Goal: Information Seeking & Learning: Find specific fact

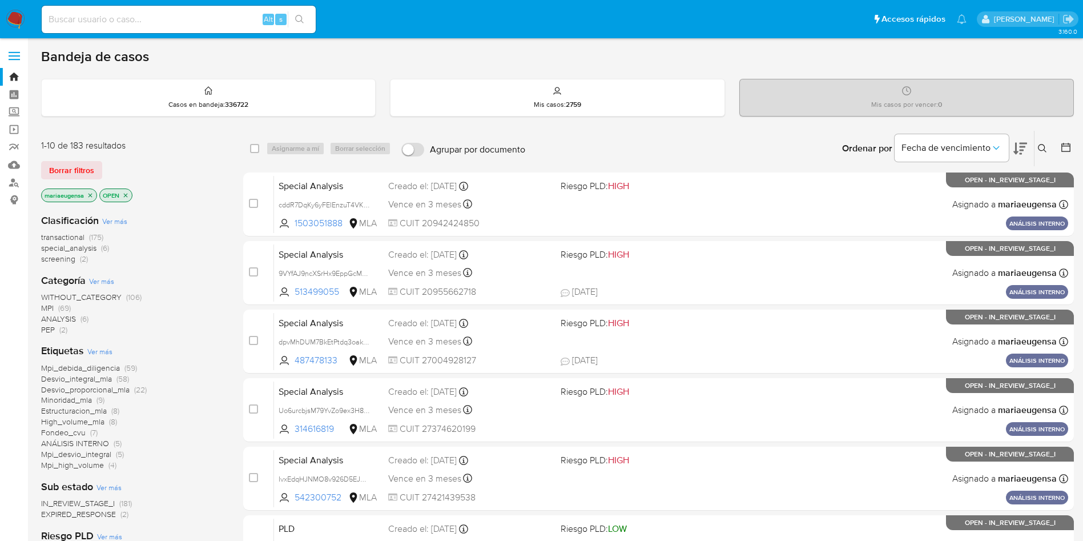
click at [154, 15] on input at bounding box center [179, 19] width 274 height 15
paste input "YvGmtgENBMInviwYthGtDUuP"
type input "YvGmtgENBMInviwYthGtDUuP"
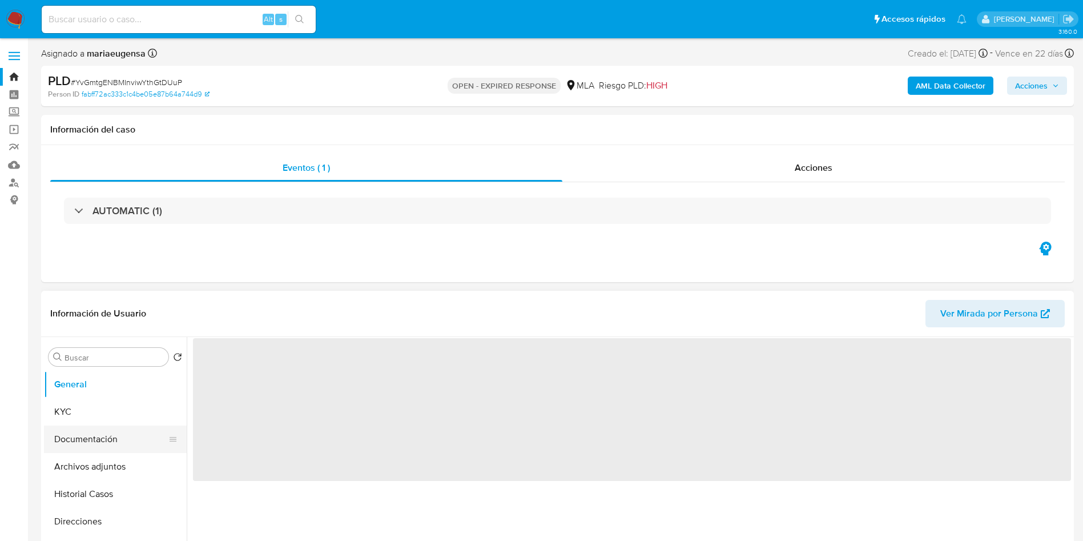
select select "10"
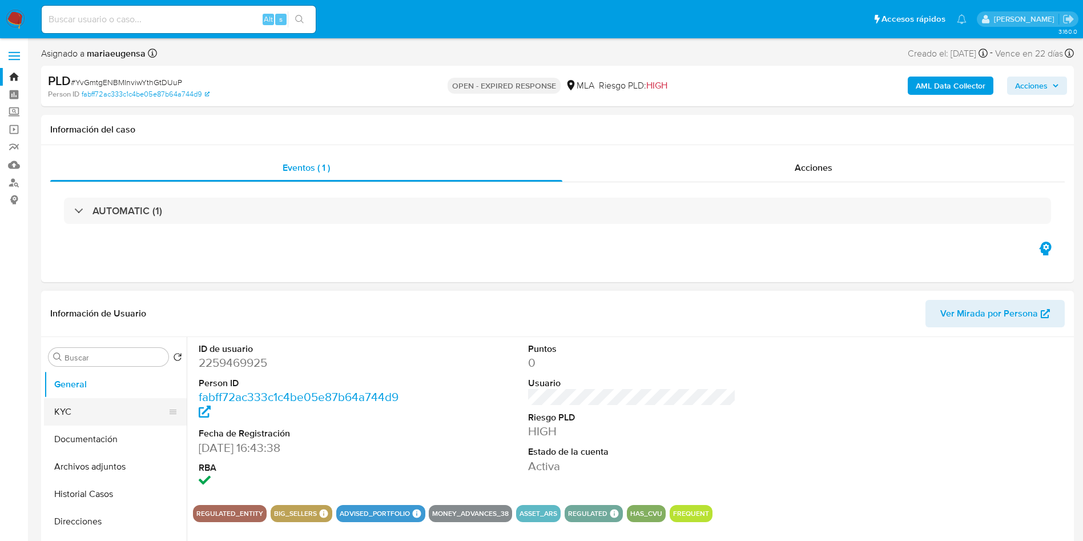
click at [98, 412] on button "KYC" at bounding box center [111, 411] width 134 height 27
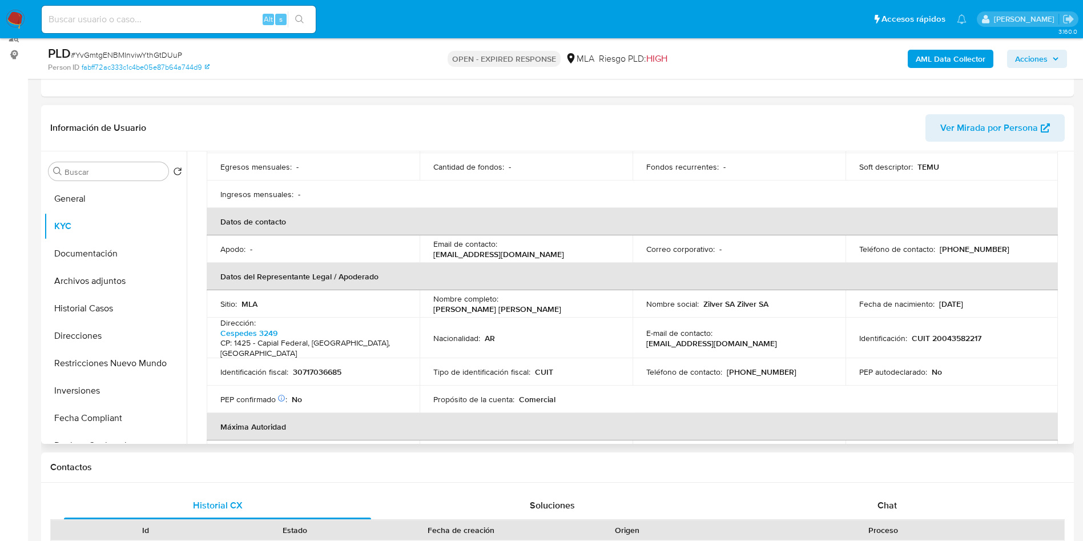
scroll to position [257, 0]
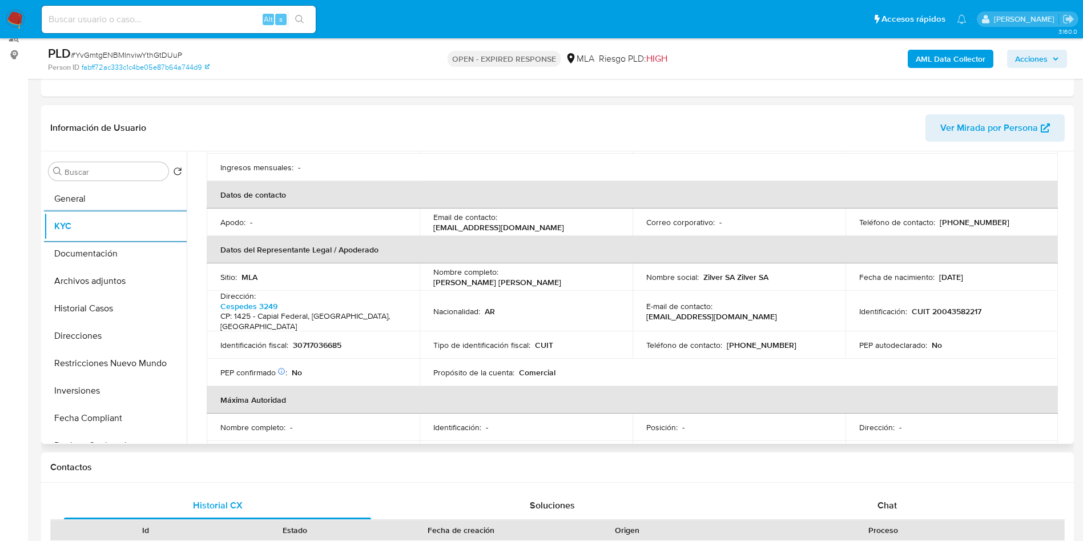
click at [325, 340] on p "30717036685" at bounding box center [317, 345] width 49 height 10
copy p "30717036685"
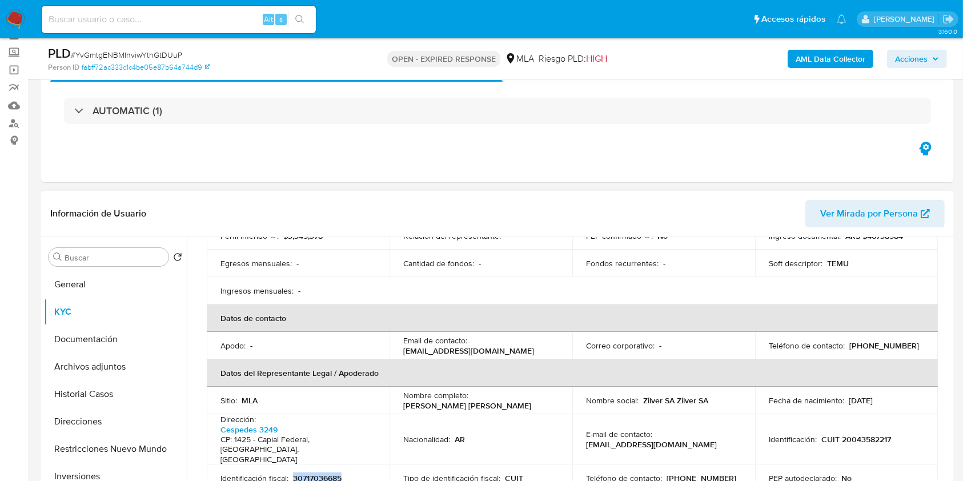
scroll to position [304, 0]
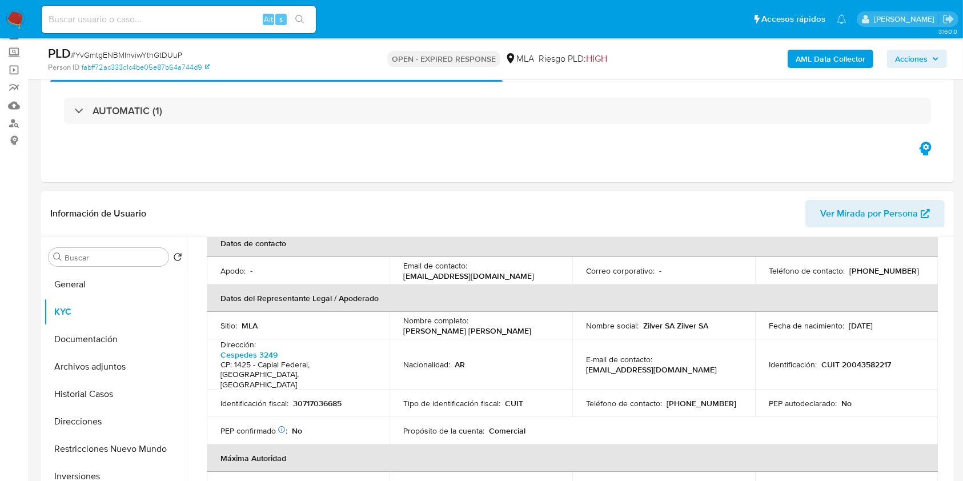
click at [327, 320] on div "Sitio : MLA" at bounding box center [297, 325] width 155 height 10
click at [317, 398] on p "30717036685" at bounding box center [317, 403] width 49 height 10
copy p "30717036685"
click at [100, 253] on input "Buscar" at bounding box center [114, 257] width 99 height 10
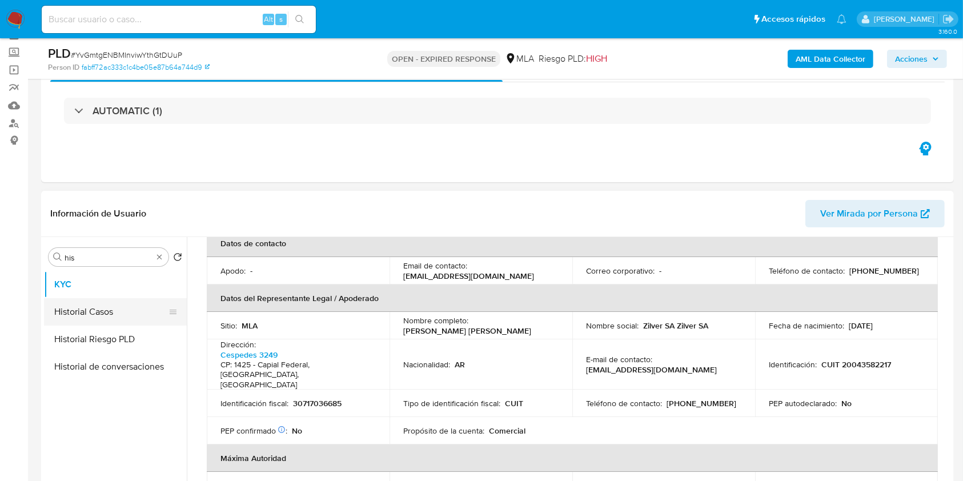
click at [101, 314] on button "Historial Casos" at bounding box center [111, 311] width 134 height 27
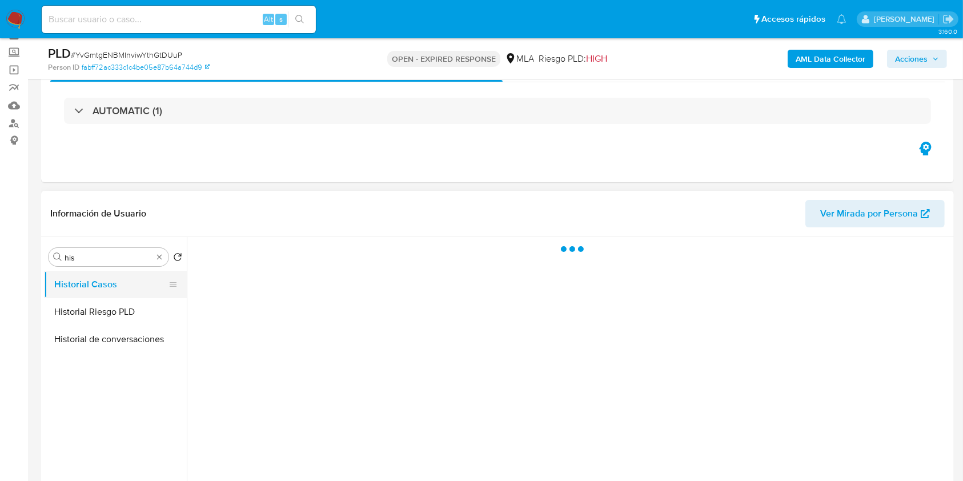
scroll to position [0, 0]
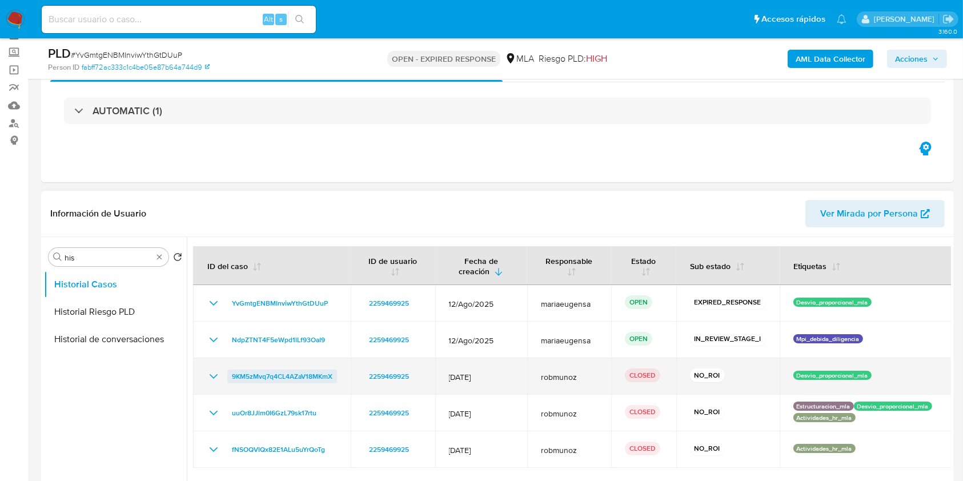
click at [288, 371] on span "9KM5zMvq7q4CL4AZaV18MKmX" at bounding box center [282, 376] width 100 height 14
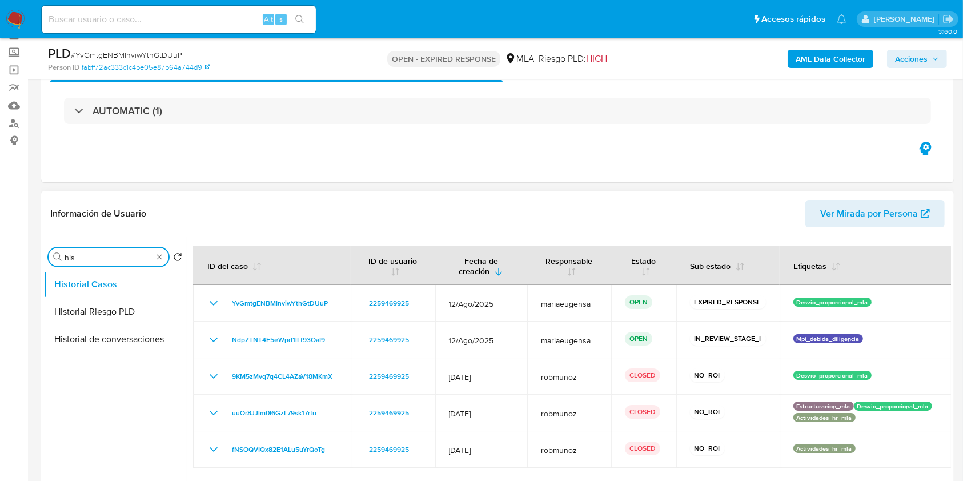
click at [109, 252] on input "his" at bounding box center [109, 257] width 88 height 10
click at [108, 252] on input "his" at bounding box center [109, 257] width 88 height 10
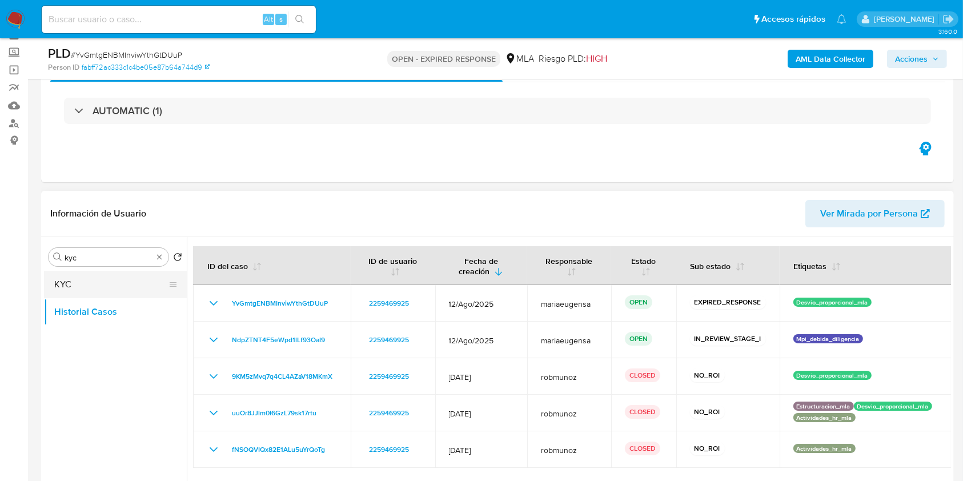
click at [105, 281] on button "KYC" at bounding box center [111, 284] width 134 height 27
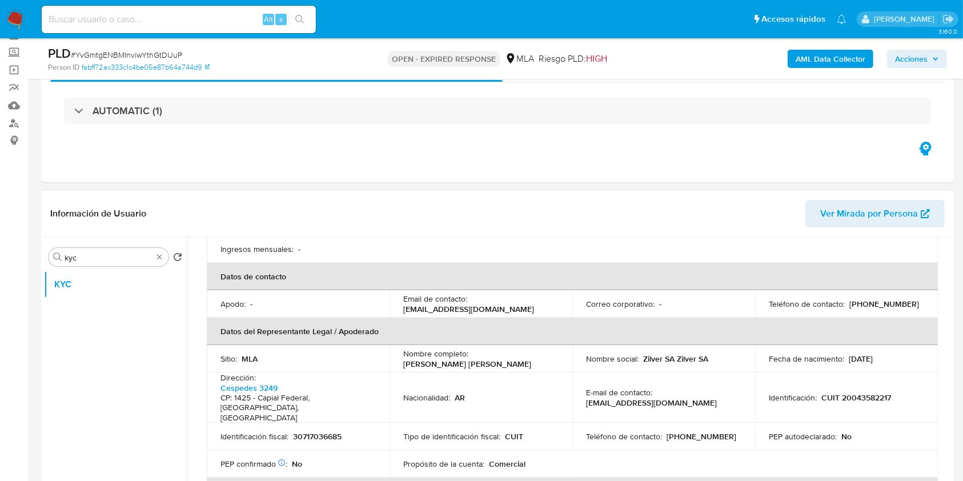
scroll to position [304, 0]
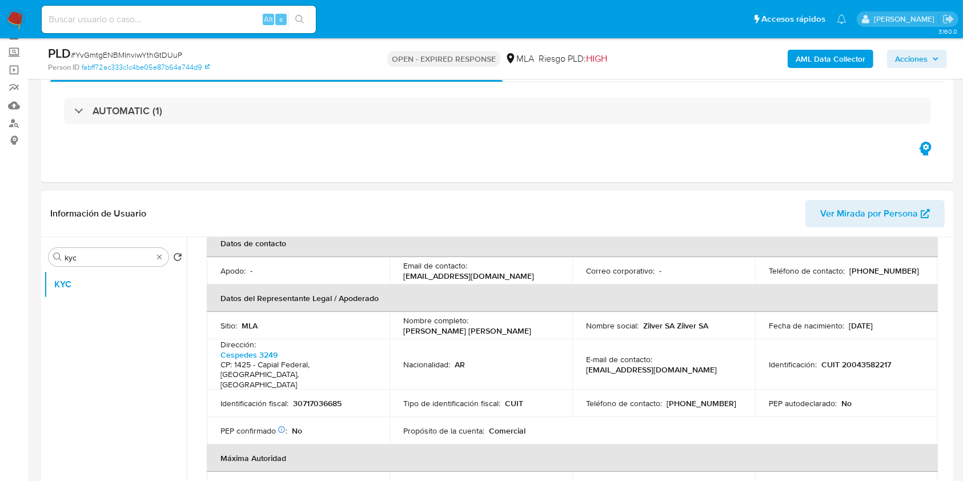
click at [327, 398] on p "30717036685" at bounding box center [317, 403] width 49 height 10
copy p "30717036685"
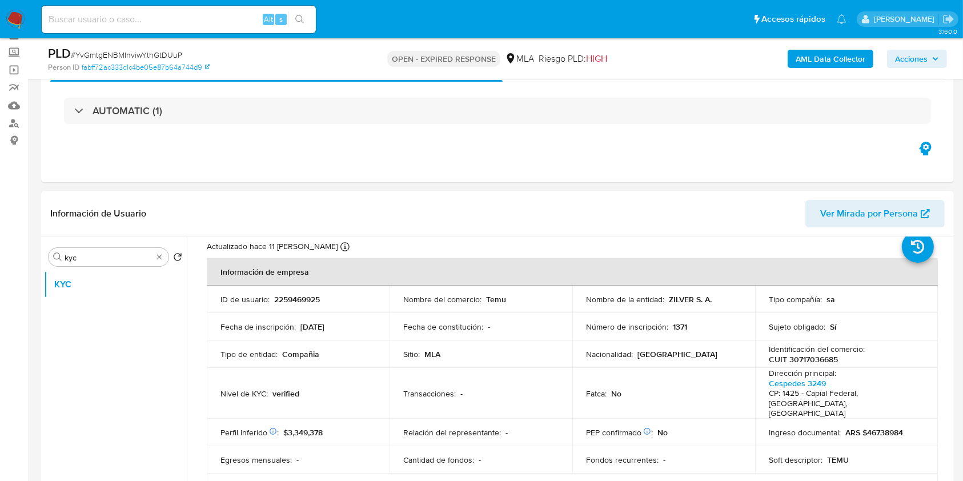
scroll to position [0, 0]
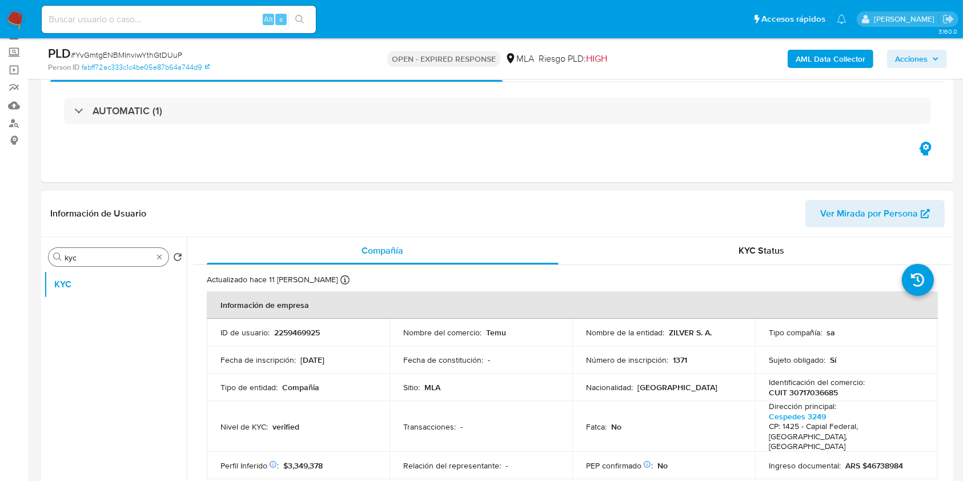
click at [89, 255] on input "kyc" at bounding box center [109, 257] width 88 height 10
type input "ge"
click at [96, 263] on div "Buscar ge" at bounding box center [109, 257] width 120 height 18
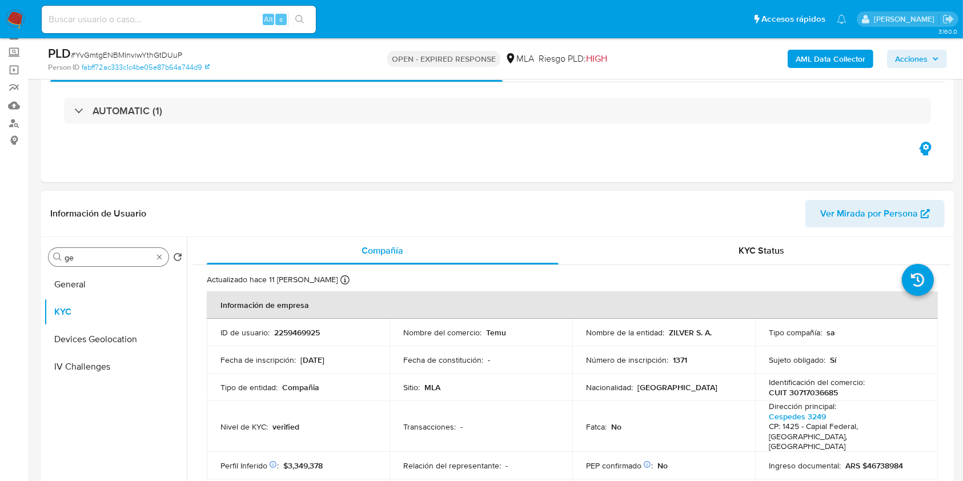
click at [96, 263] on div "Buscar ge" at bounding box center [109, 257] width 120 height 18
click at [100, 256] on input "ge" at bounding box center [109, 257] width 88 height 10
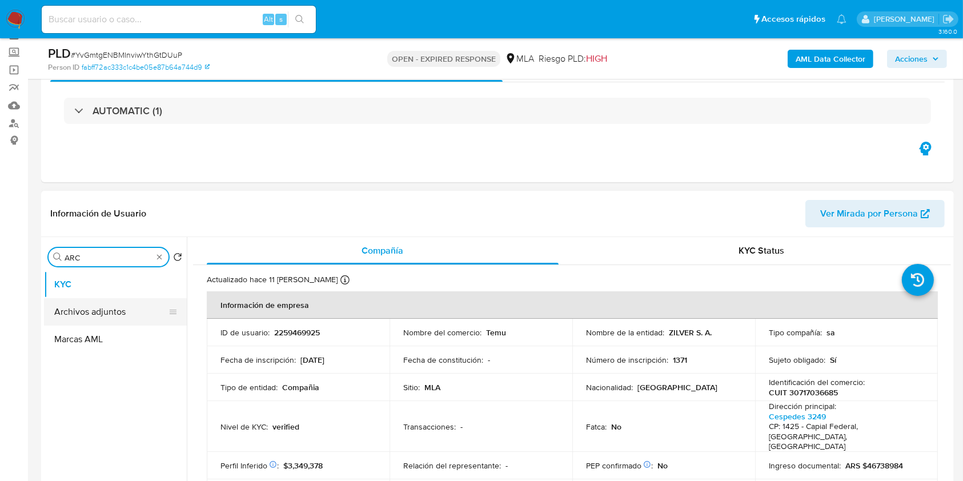
type input "ARC"
click at [119, 307] on button "Archivos adjuntos" at bounding box center [111, 311] width 134 height 27
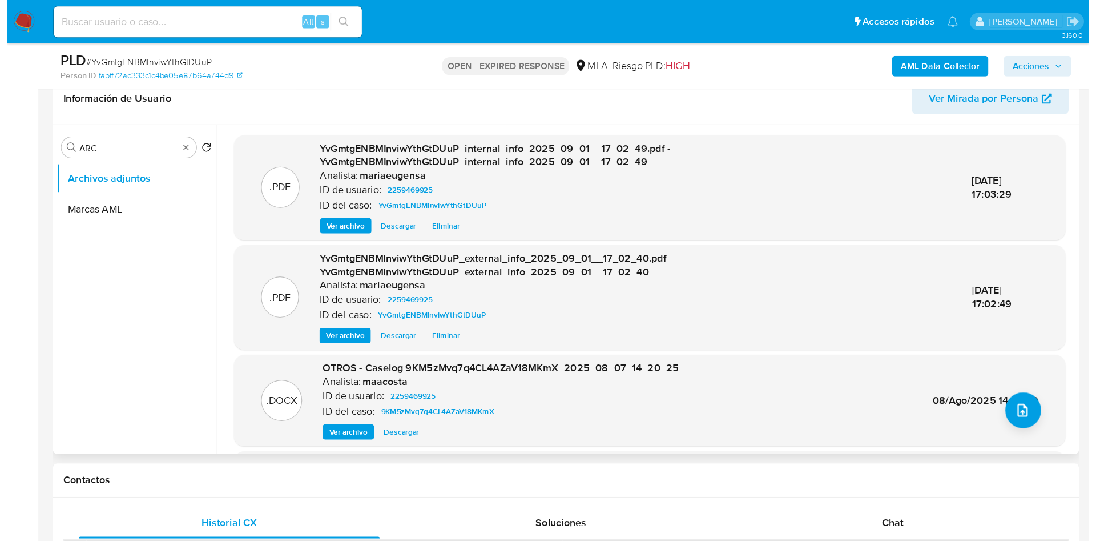
scroll to position [186, 0]
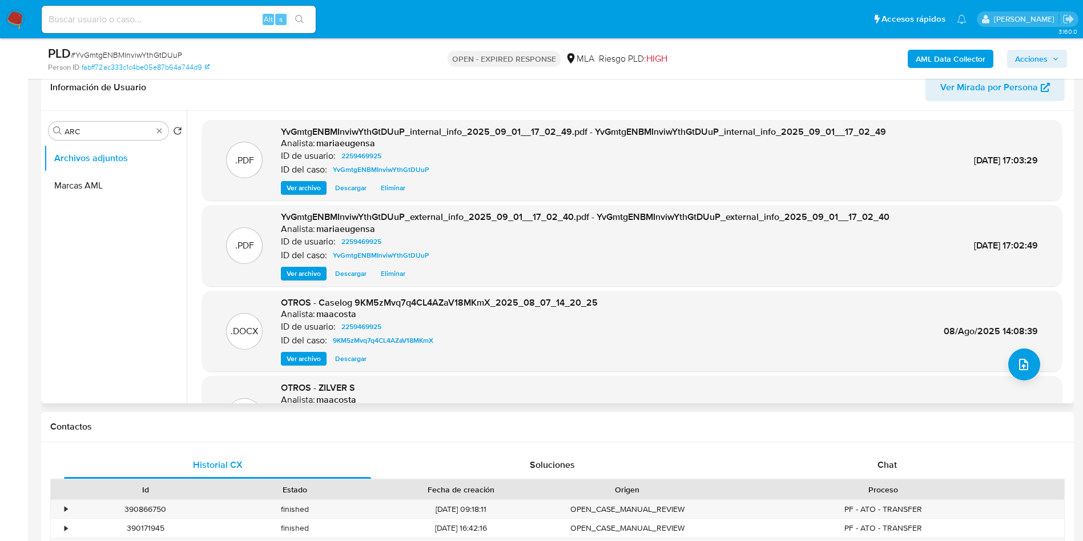
click at [312, 358] on span "Ver archivo" at bounding box center [304, 358] width 34 height 11
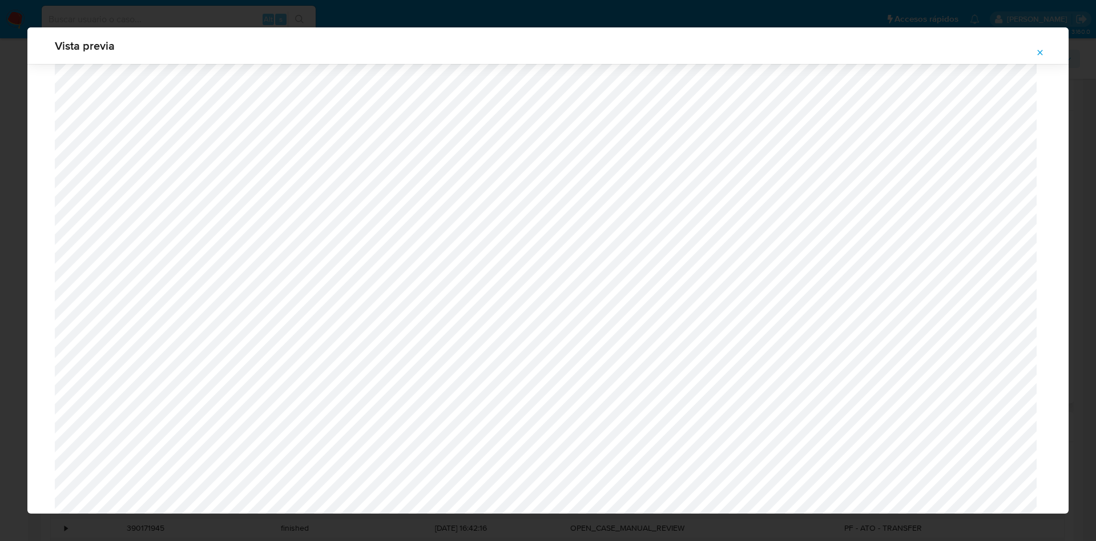
scroll to position [884, 0]
click at [1038, 51] on icon "Attachment preview" at bounding box center [1040, 52] width 5 height 5
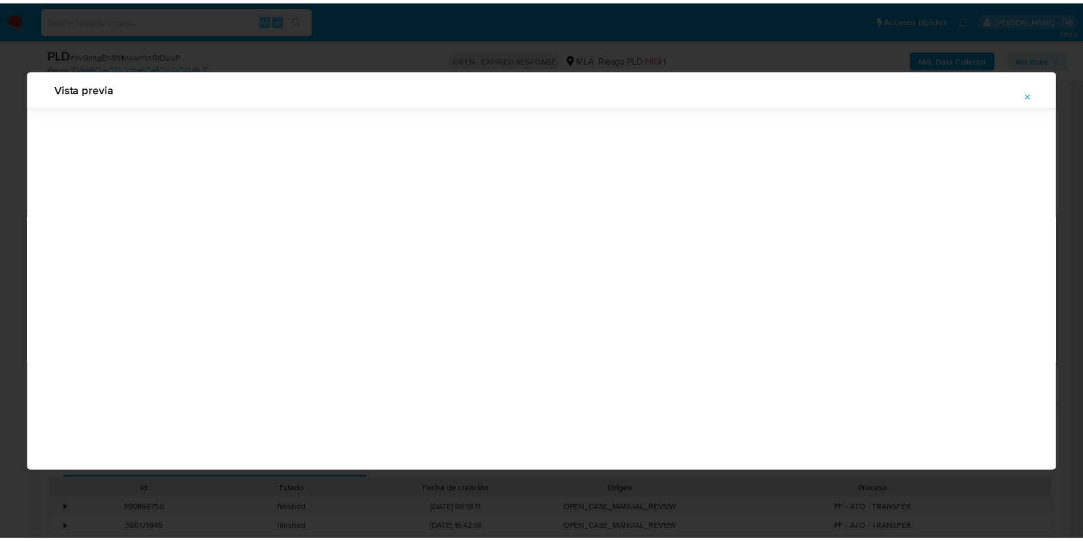
scroll to position [0, 0]
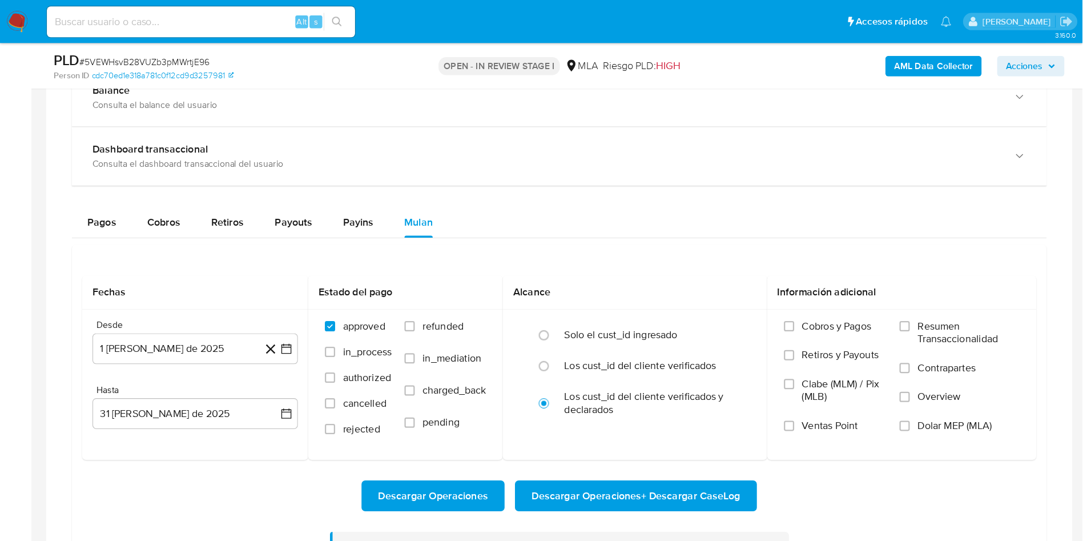
scroll to position [856, 0]
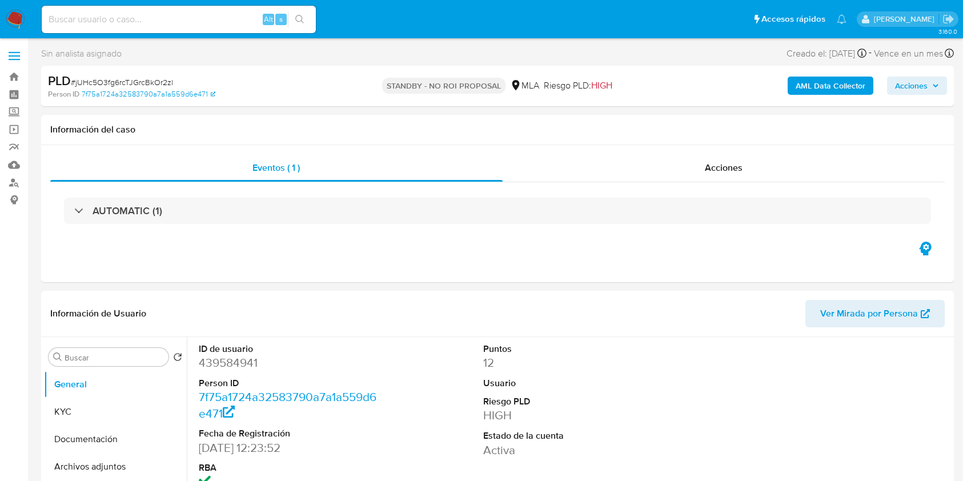
select select "10"
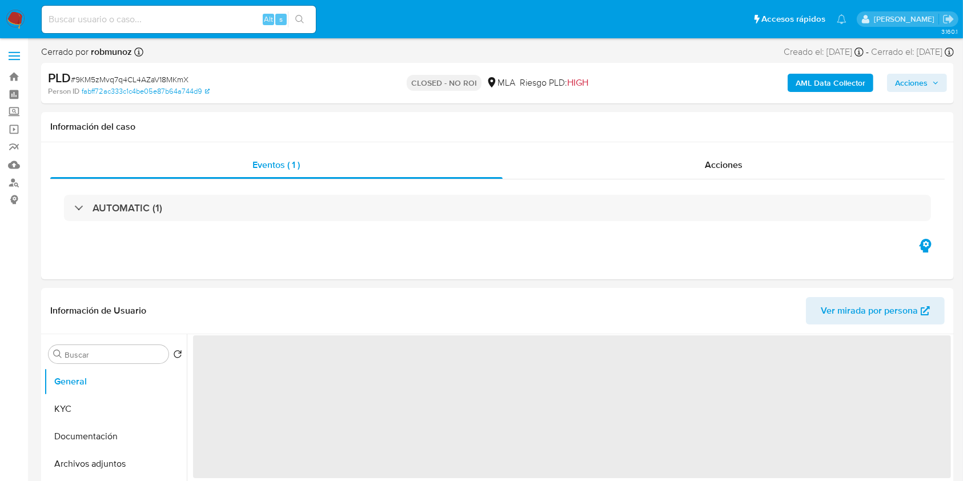
select select "10"
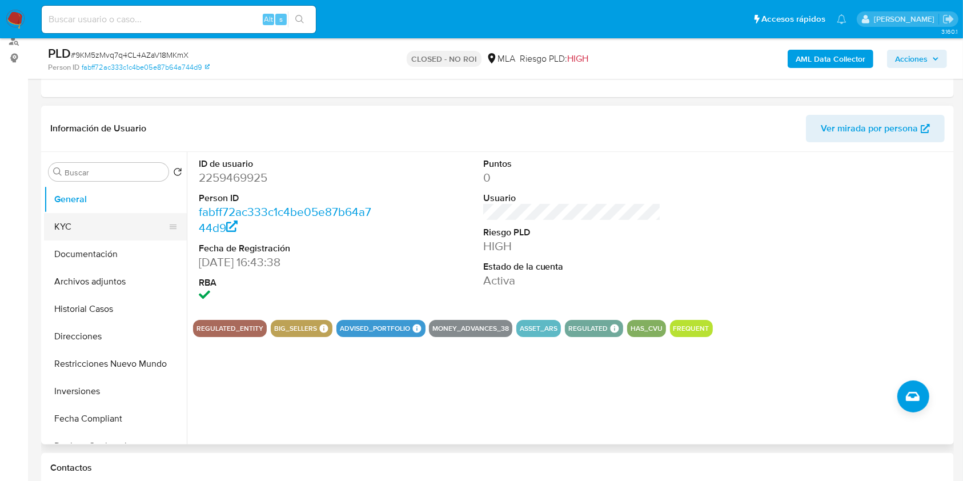
scroll to position [76, 0]
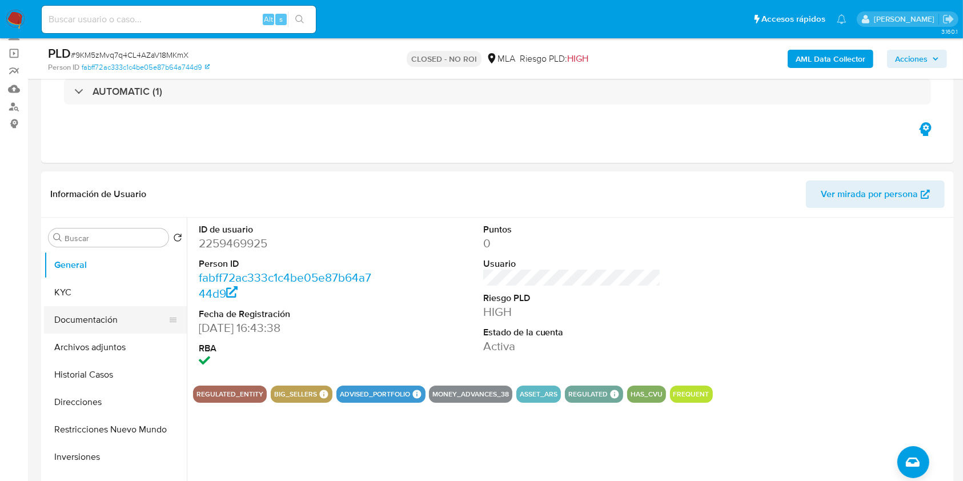
drag, startPoint x: 96, startPoint y: 339, endPoint x: 166, endPoint y: 319, distance: 72.3
click at [96, 339] on button "Archivos adjuntos" at bounding box center [115, 346] width 143 height 27
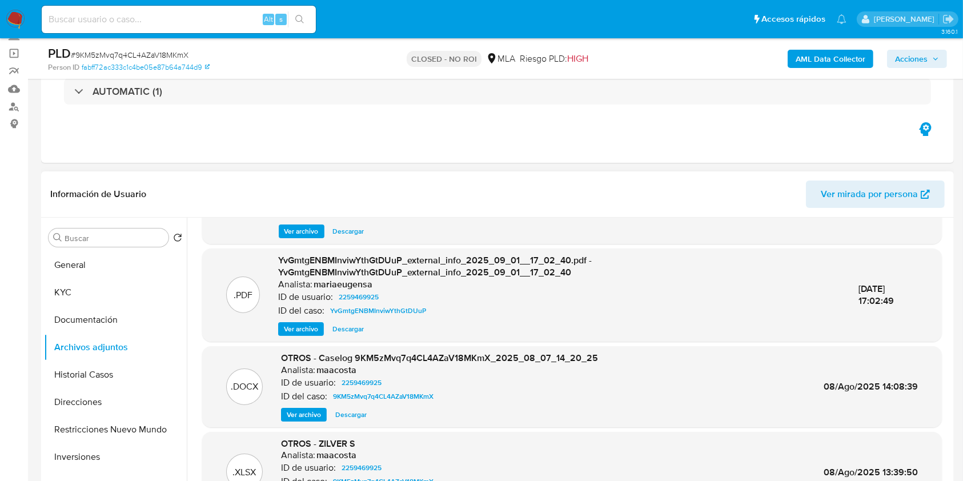
click at [315, 418] on span "Ver archivo" at bounding box center [304, 414] width 34 height 11
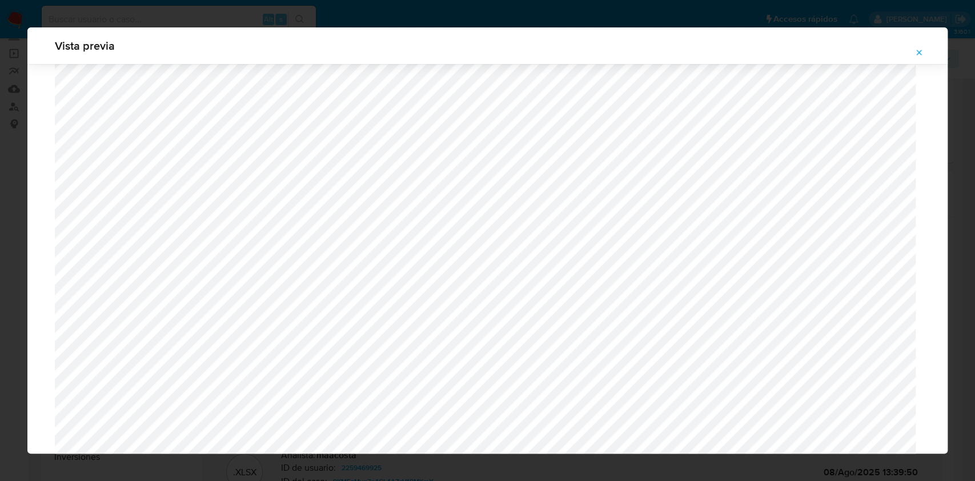
scroll to position [999, 0]
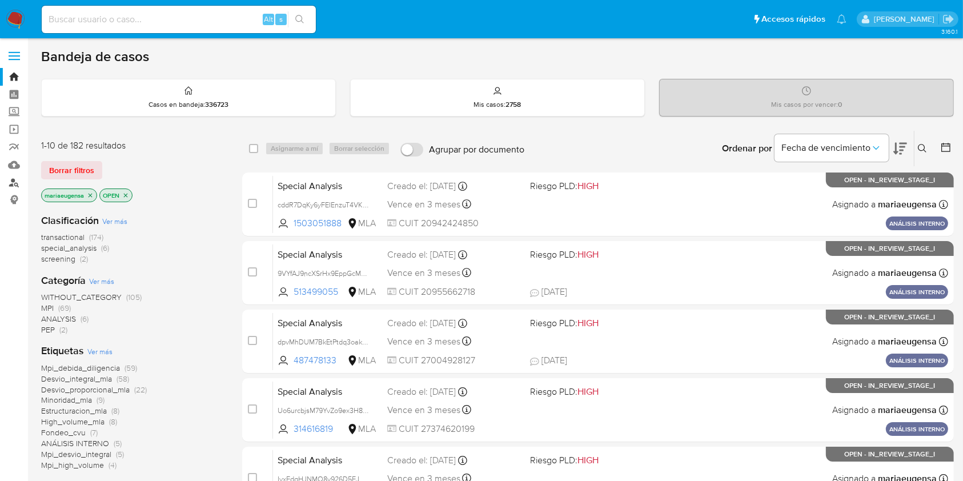
click at [13, 180] on link "Buscador de personas" at bounding box center [68, 183] width 136 height 18
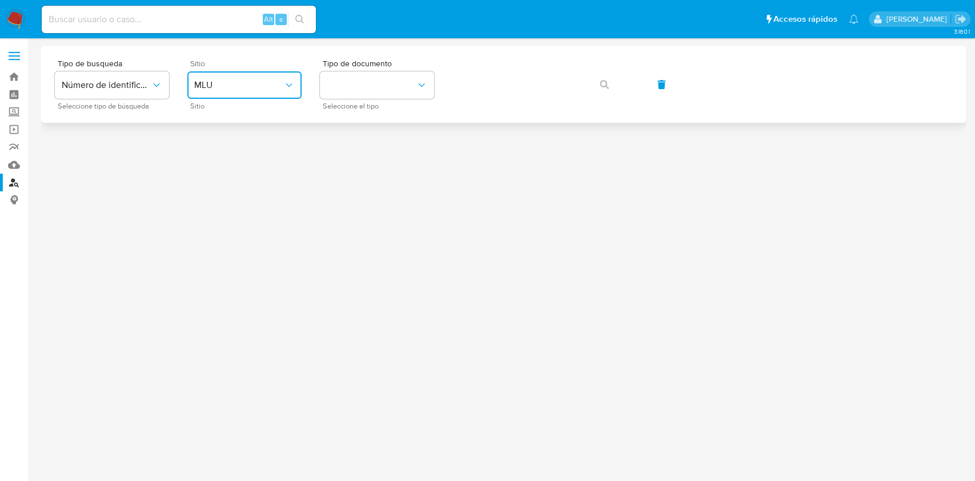
click at [242, 83] on span "MLU" at bounding box center [238, 84] width 89 height 11
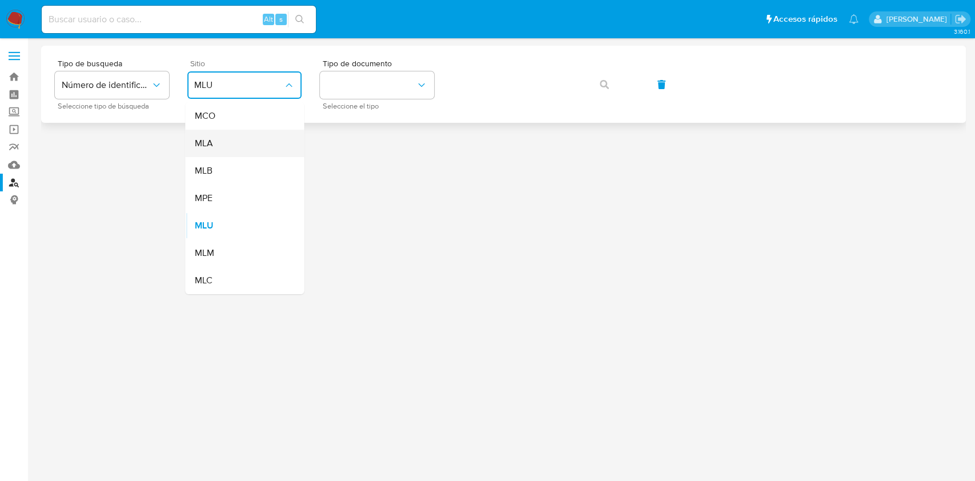
click at [251, 140] on div "MLA" at bounding box center [241, 143] width 94 height 27
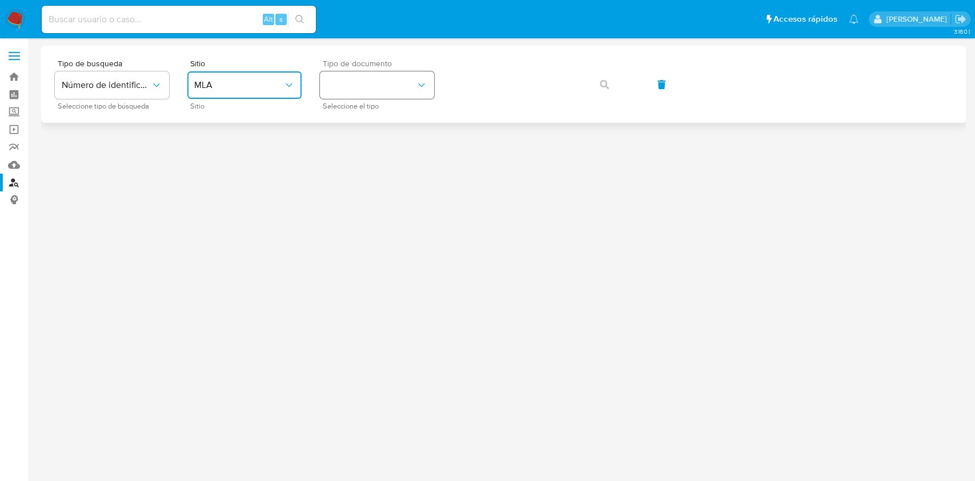
click at [352, 95] on button "identificationType" at bounding box center [377, 84] width 114 height 27
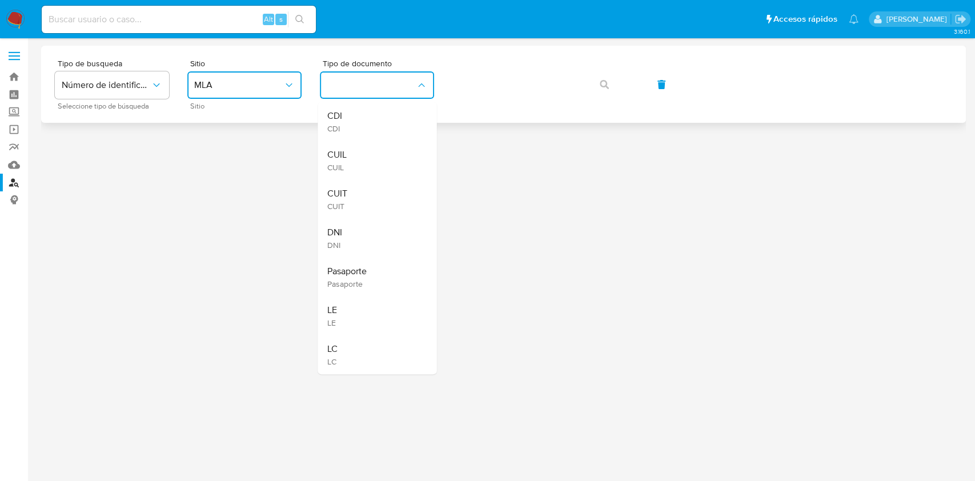
drag, startPoint x: 349, startPoint y: 199, endPoint x: 502, endPoint y: 122, distance: 170.6
click at [354, 189] on div "CUIT CUIT" at bounding box center [374, 199] width 94 height 39
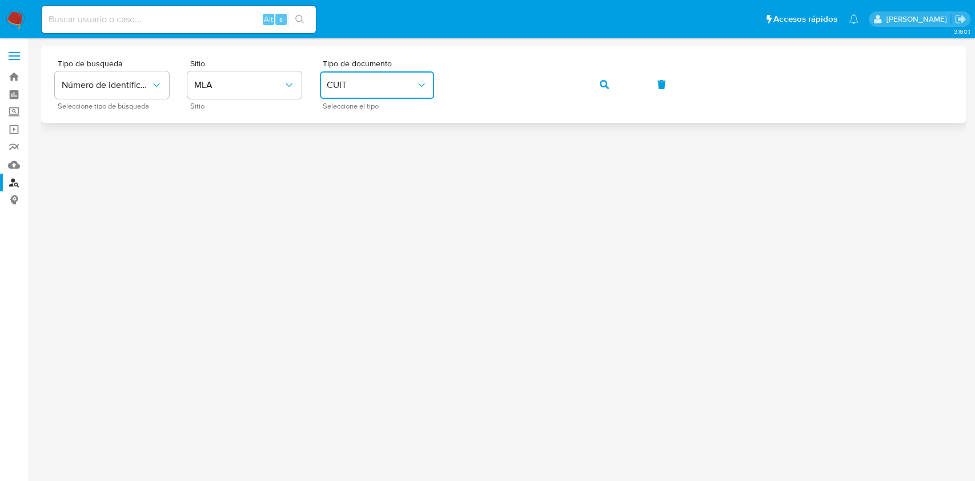
click at [607, 84] on icon "button" at bounding box center [603, 84] width 9 height 9
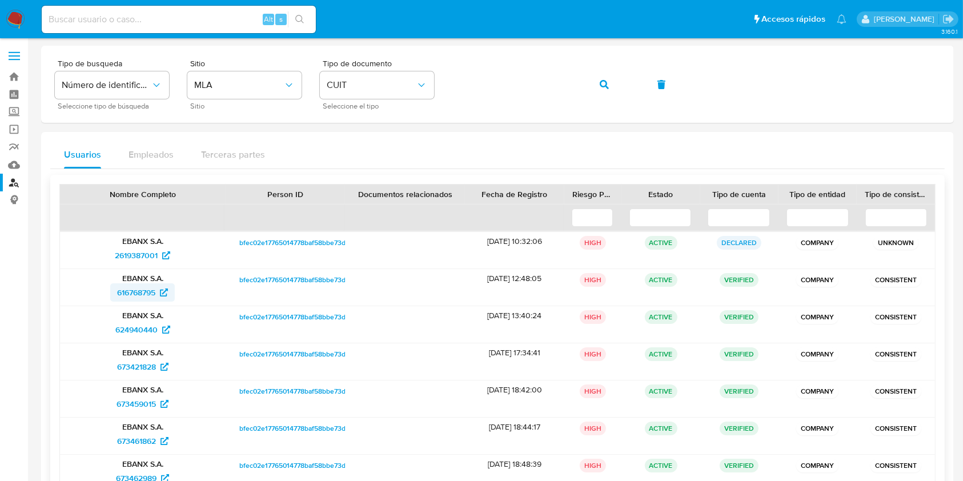
click at [130, 289] on span "616768795" at bounding box center [136, 292] width 38 height 18
click at [145, 322] on span "624940440" at bounding box center [136, 329] width 42 height 18
click at [124, 369] on span "673421828" at bounding box center [136, 366] width 39 height 18
click at [136, 402] on span "673459015" at bounding box center [135, 403] width 39 height 18
click at [126, 446] on span "673461862" at bounding box center [136, 441] width 39 height 18
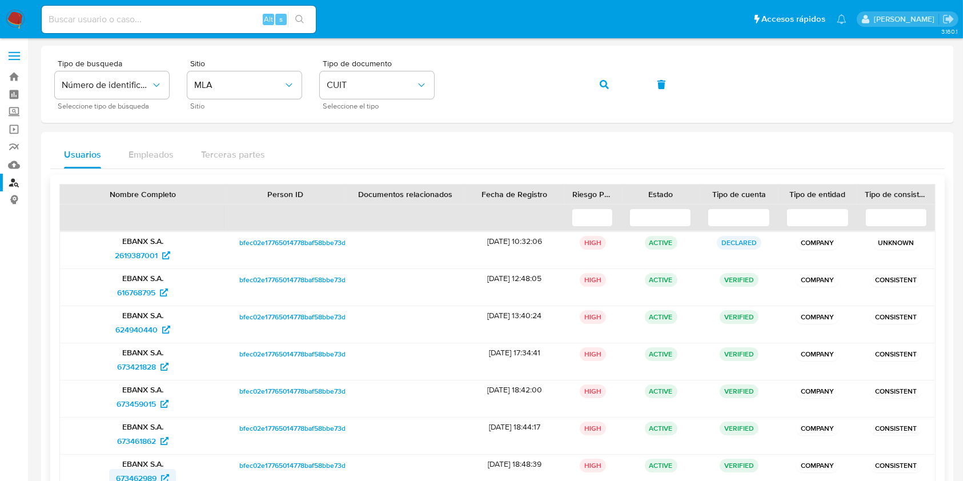
click at [140, 479] on span "673462989" at bounding box center [136, 478] width 41 height 18
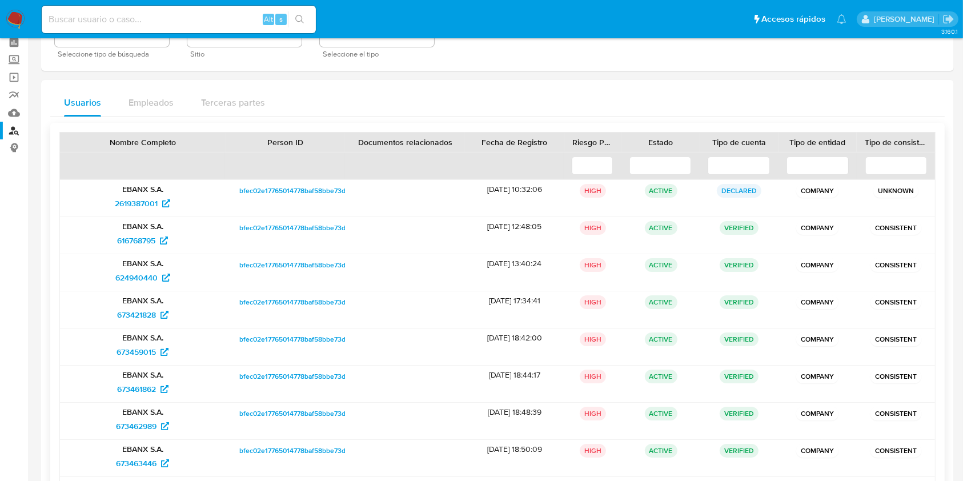
scroll to position [76, 0]
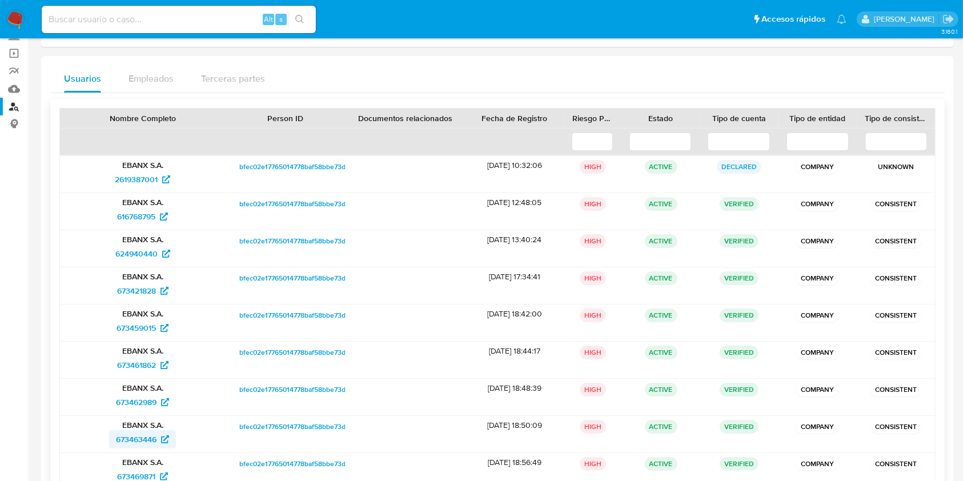
click at [138, 440] on span "673463446" at bounding box center [136, 439] width 41 height 18
click at [138, 477] on span "673469871" at bounding box center [136, 476] width 38 height 18
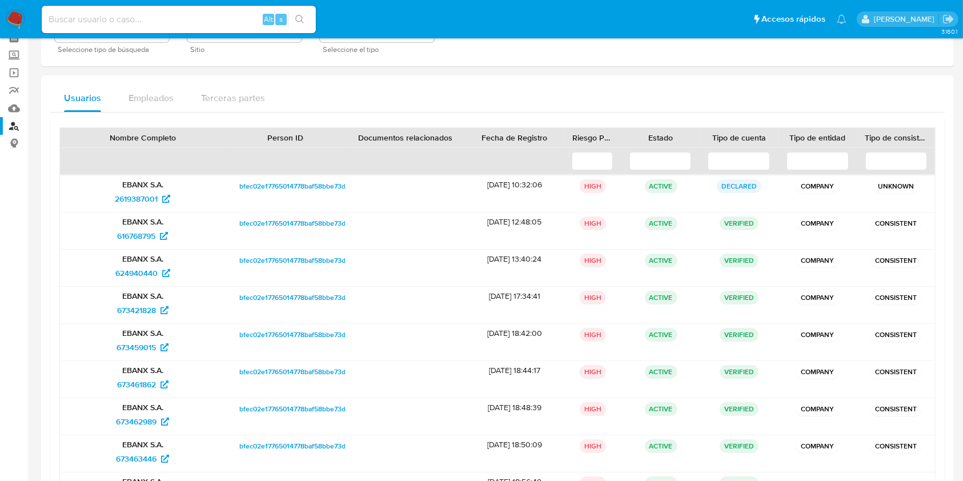
scroll to position [0, 0]
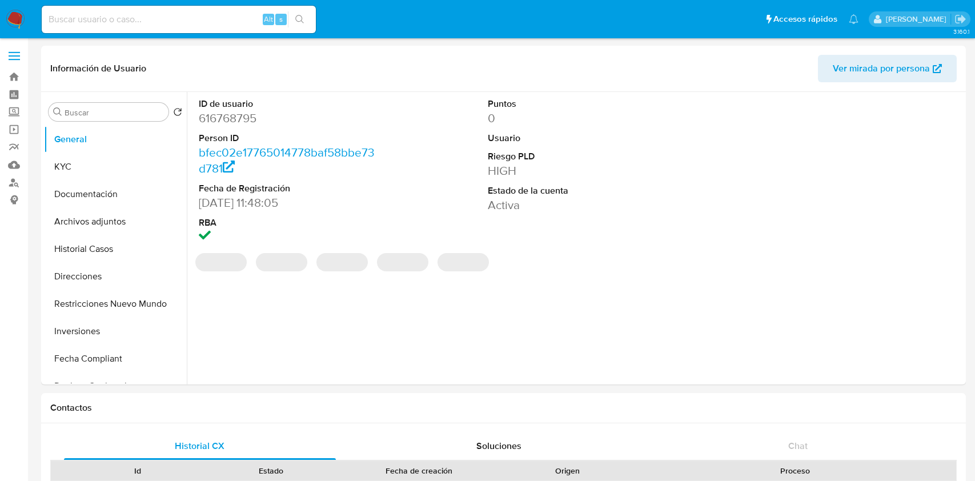
select select "10"
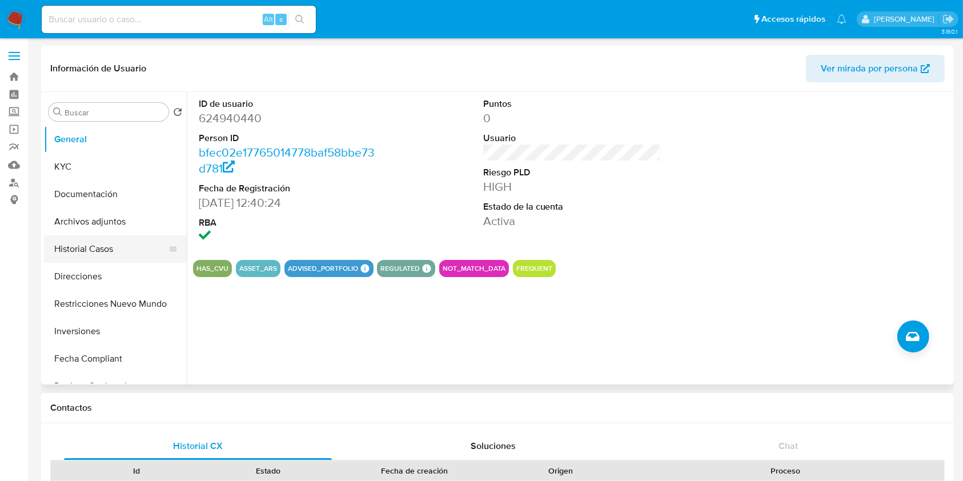
click at [92, 248] on button "Historial Casos" at bounding box center [111, 248] width 134 height 27
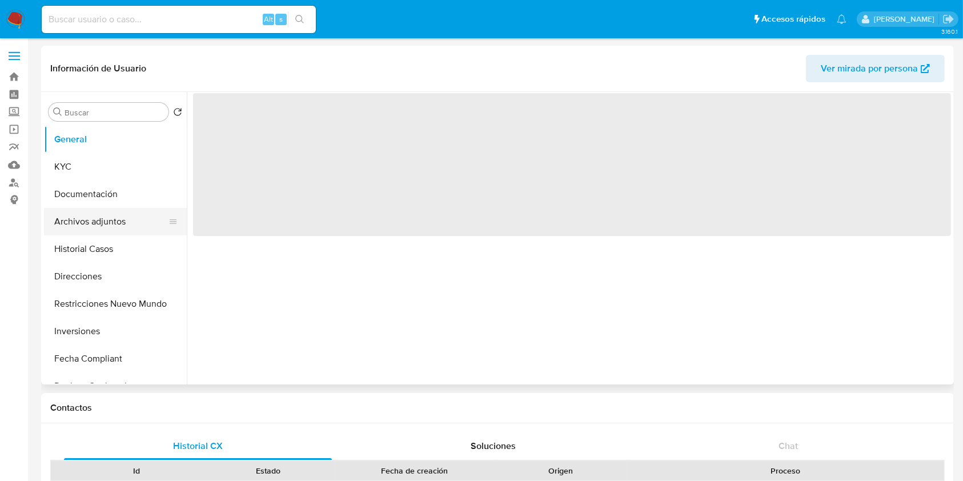
select select "10"
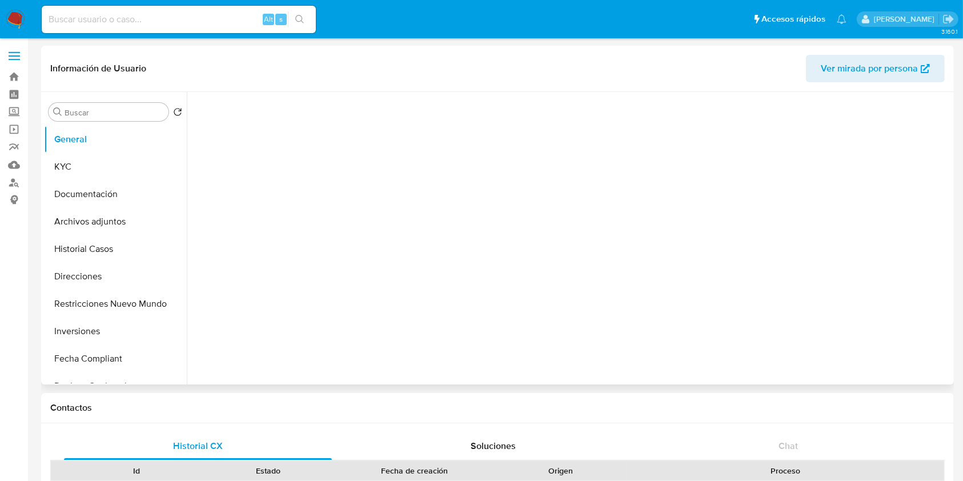
drag, startPoint x: 102, startPoint y: 243, endPoint x: 269, endPoint y: 216, distance: 169.4
click at [102, 241] on button "Historial Casos" at bounding box center [115, 248] width 143 height 27
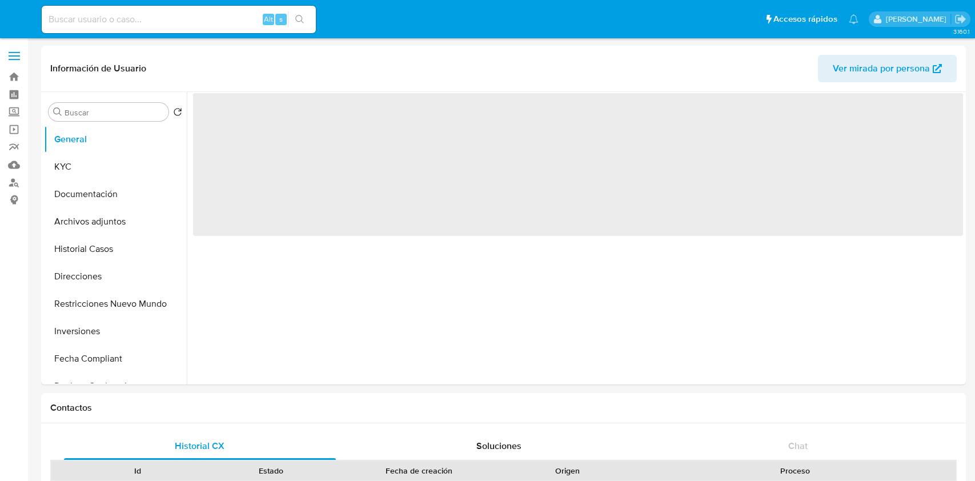
select select "10"
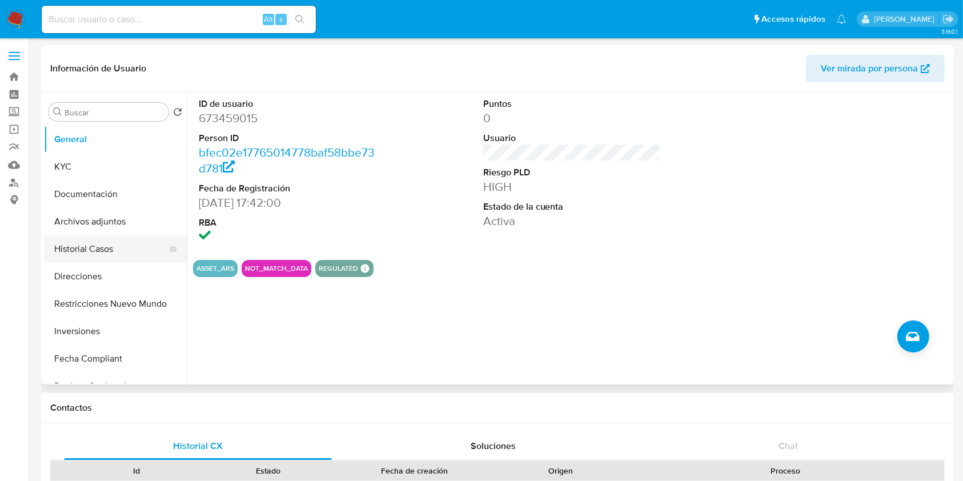
drag, startPoint x: 80, startPoint y: 247, endPoint x: 73, endPoint y: 259, distance: 14.3
click at [78, 253] on button "Historial Casos" at bounding box center [111, 248] width 134 height 27
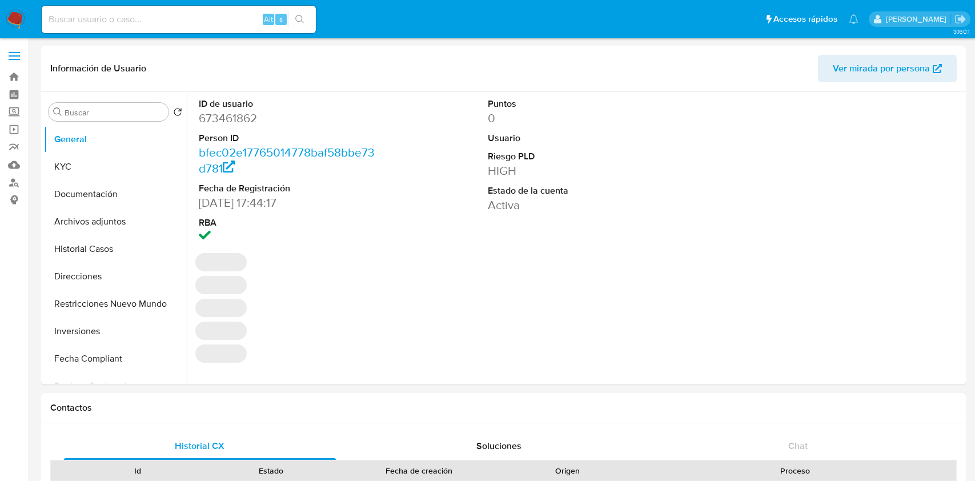
select select "10"
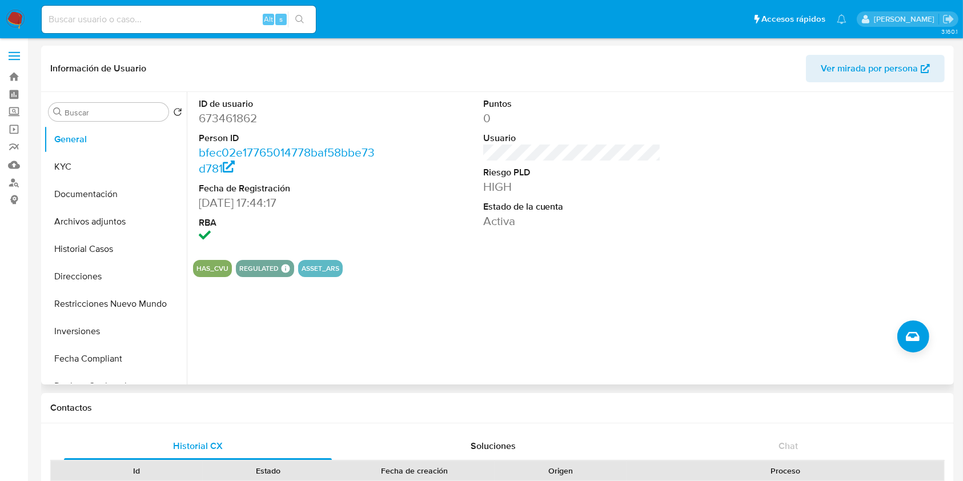
drag, startPoint x: 116, startPoint y: 246, endPoint x: 499, endPoint y: 66, distance: 422.9
click at [116, 244] on button "Historial Casos" at bounding box center [115, 248] width 143 height 27
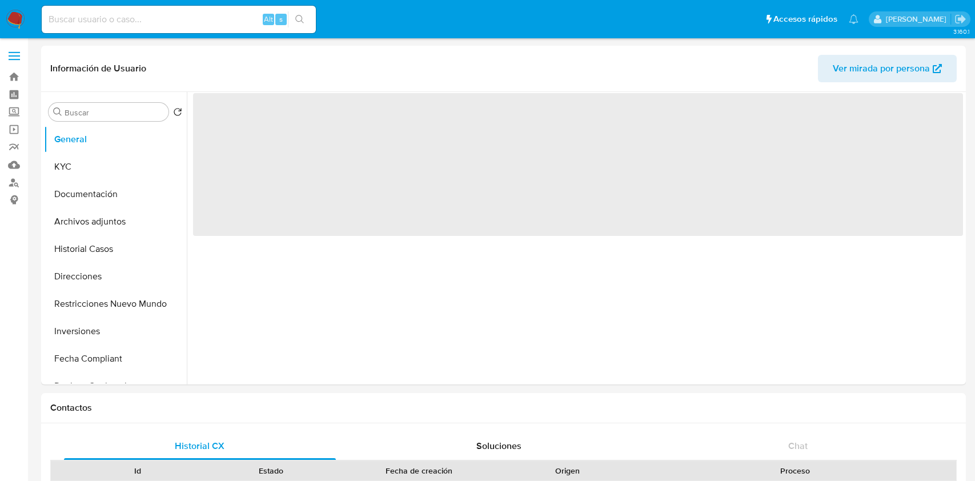
select select "10"
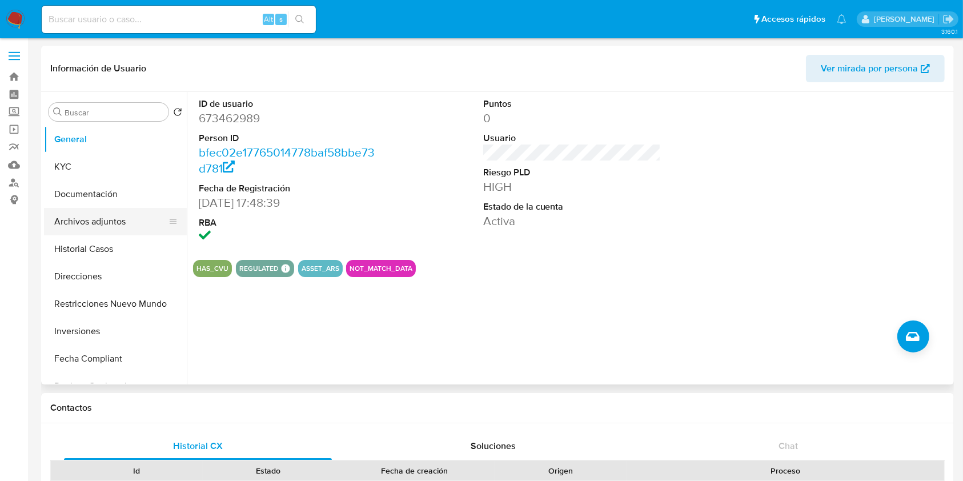
drag, startPoint x: 85, startPoint y: 254, endPoint x: 159, endPoint y: 235, distance: 76.2
click at [85, 255] on button "Historial Casos" at bounding box center [115, 248] width 143 height 27
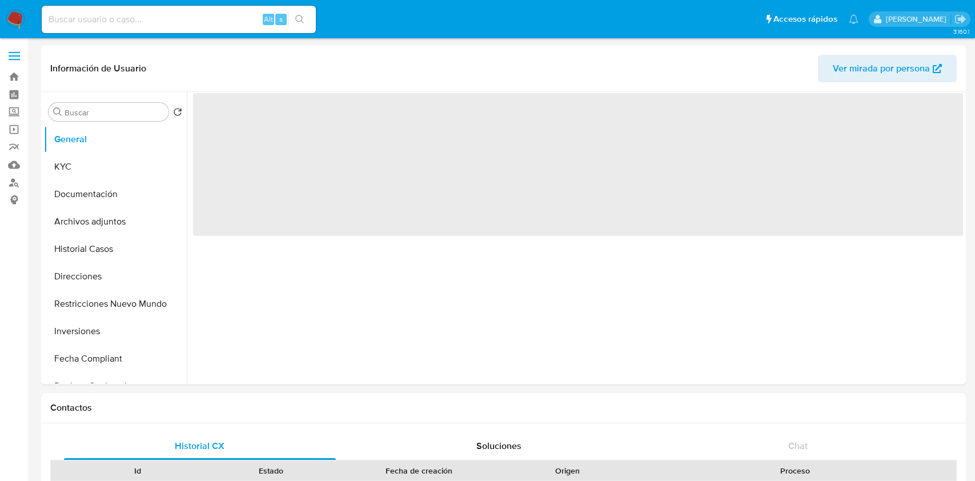
select select "10"
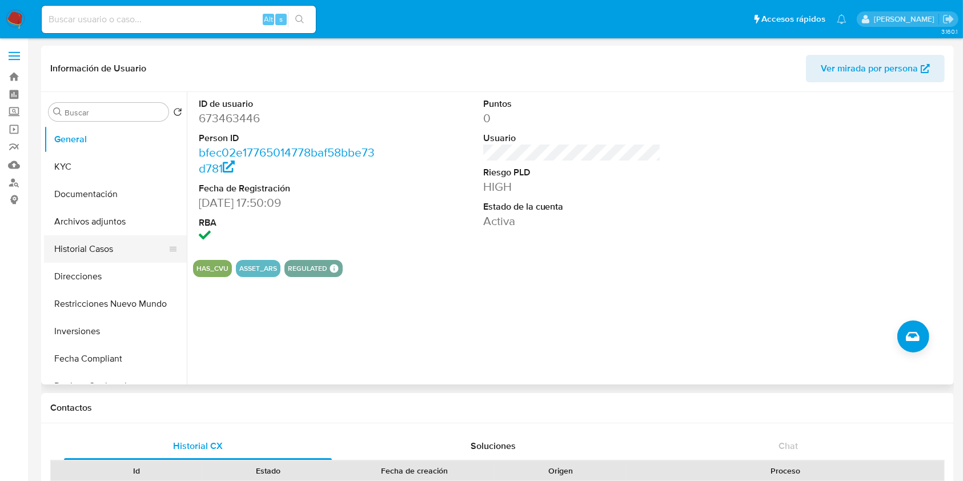
click at [92, 249] on button "Historial Casos" at bounding box center [111, 248] width 134 height 27
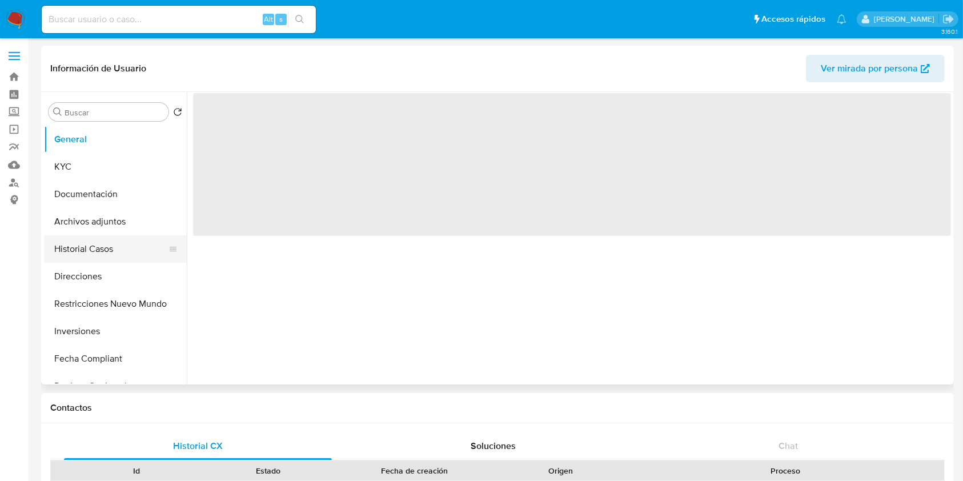
select select "10"
click at [115, 253] on button "Historial Casos" at bounding box center [111, 248] width 134 height 27
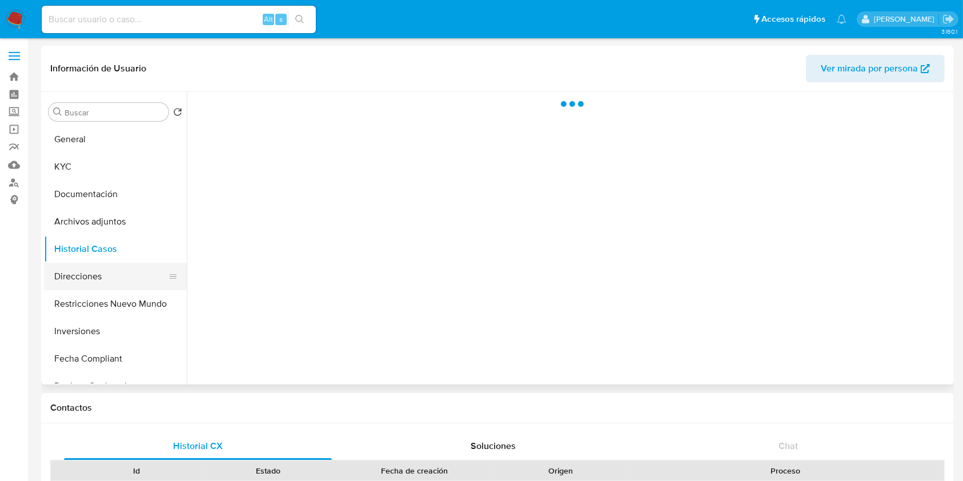
drag, startPoint x: 95, startPoint y: 244, endPoint x: 78, endPoint y: 268, distance: 29.0
click at [94, 246] on button "Historial Casos" at bounding box center [115, 248] width 143 height 27
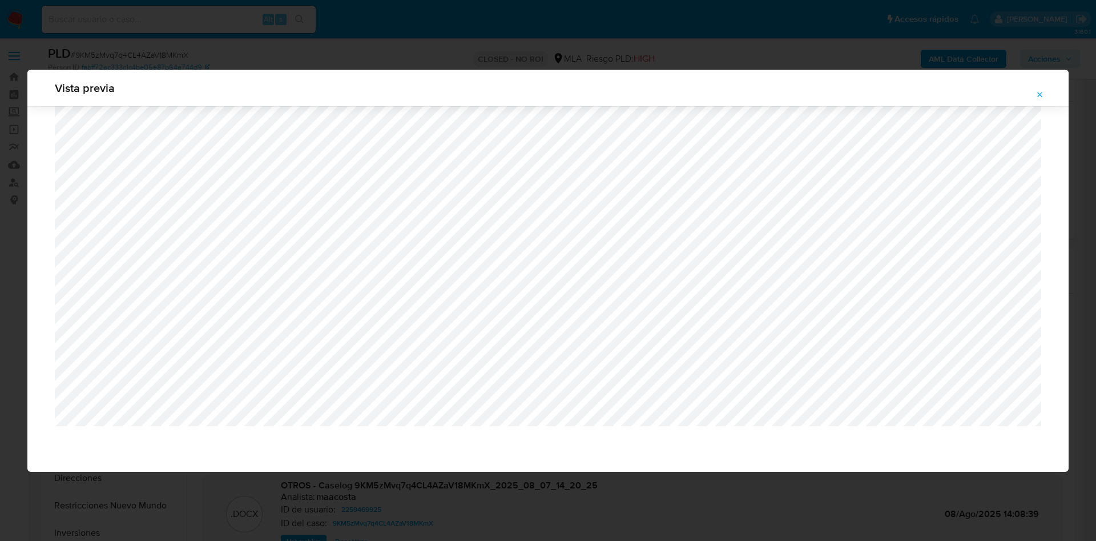
select select "10"
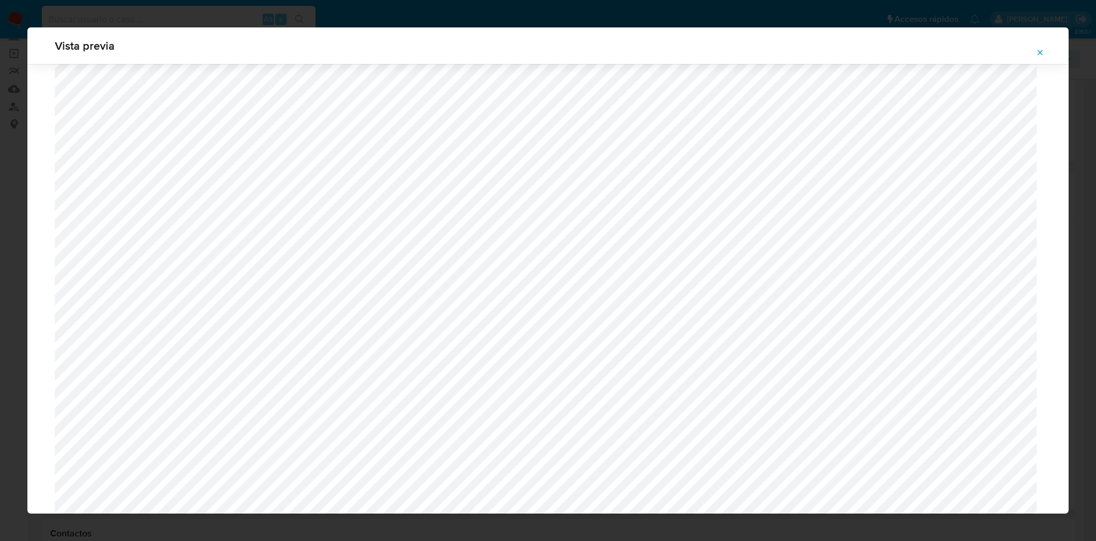
scroll to position [456, 0]
click at [1045, 50] on button "Attachment preview" at bounding box center [1040, 52] width 25 height 18
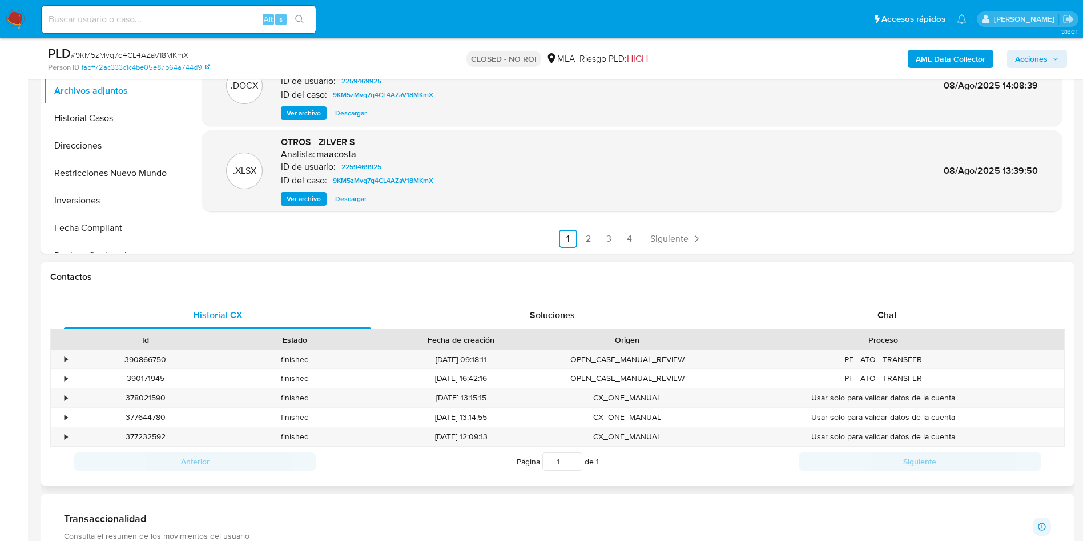
scroll to position [418, 0]
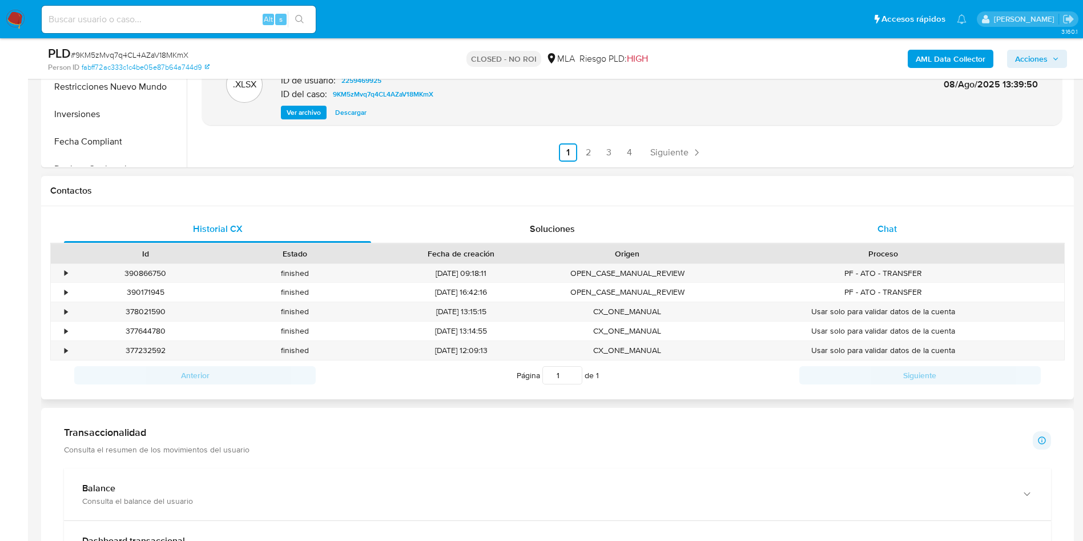
click at [892, 224] on span "Chat" at bounding box center [886, 228] width 19 height 13
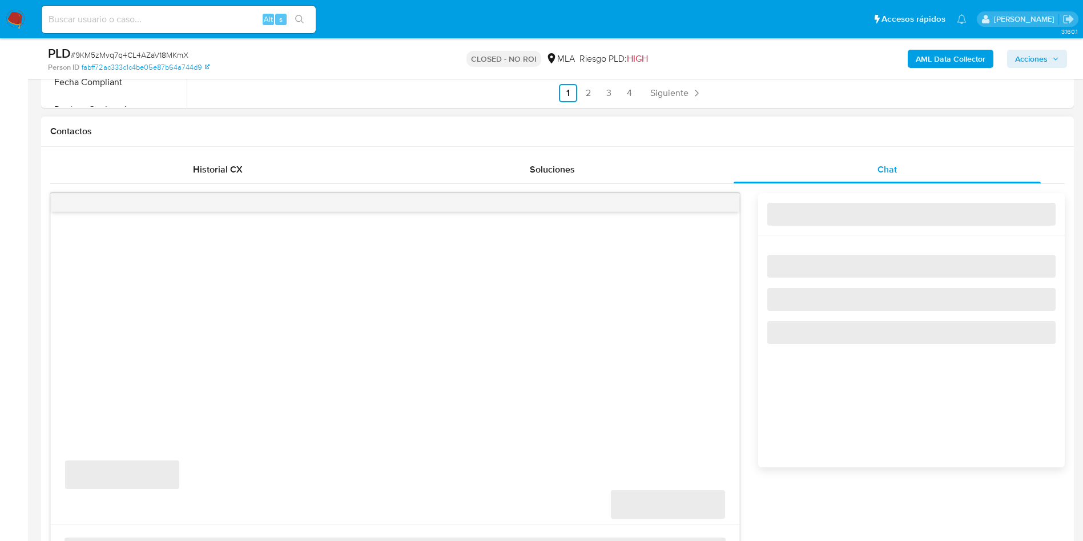
scroll to position [504, 0]
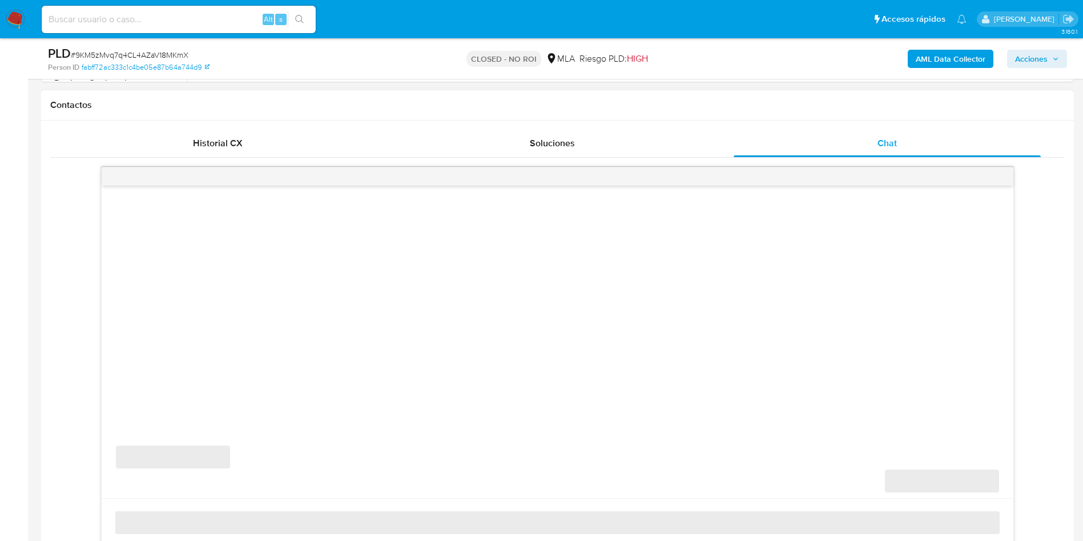
click at [1, 267] on aside "Bandeja Tablero Screening Búsqueda en Listas Watchlist Herramientas Operaciones…" at bounding box center [14, 503] width 28 height 2015
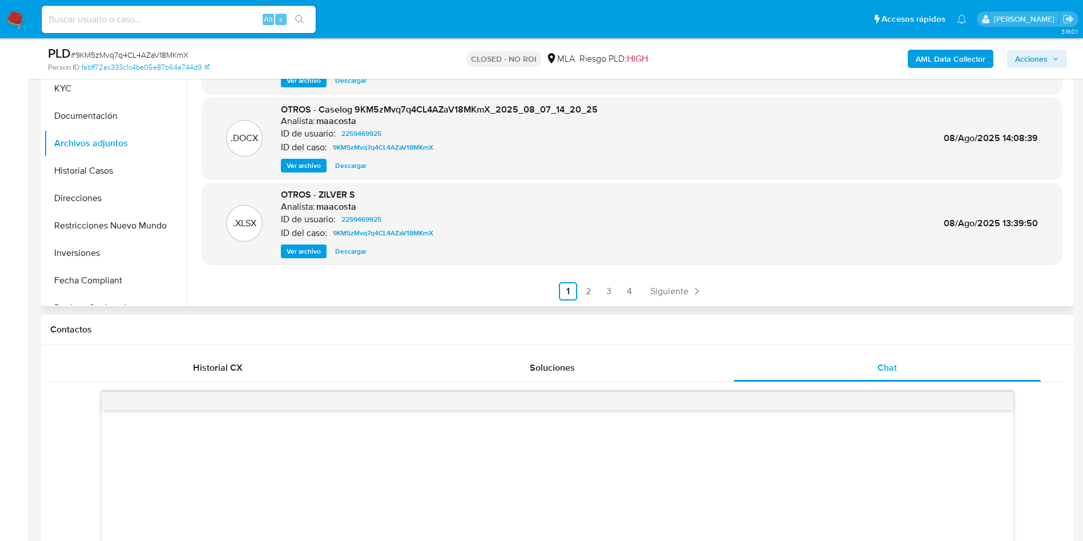
scroll to position [76, 0]
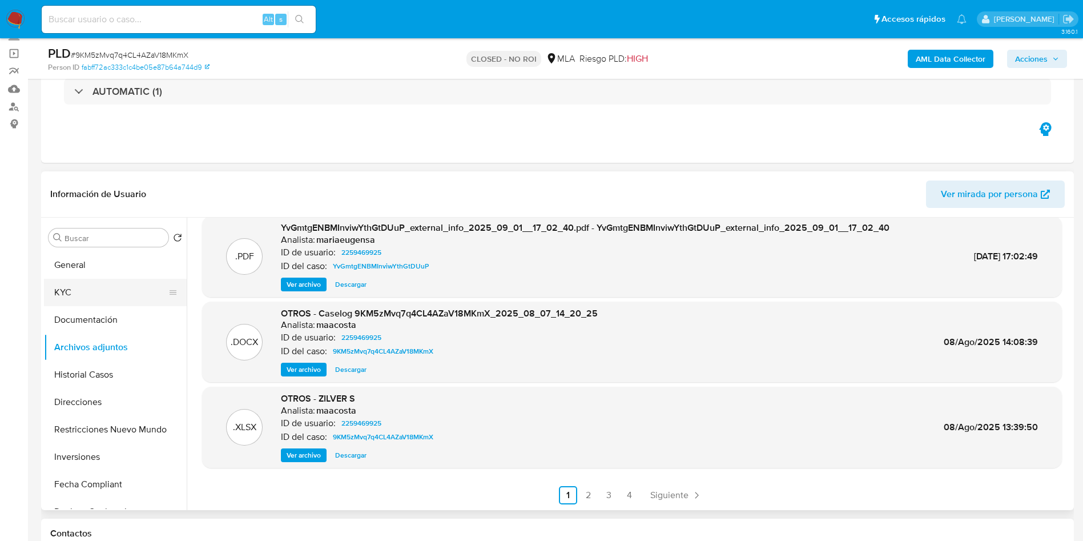
click at [79, 291] on button "KYC" at bounding box center [111, 292] width 134 height 27
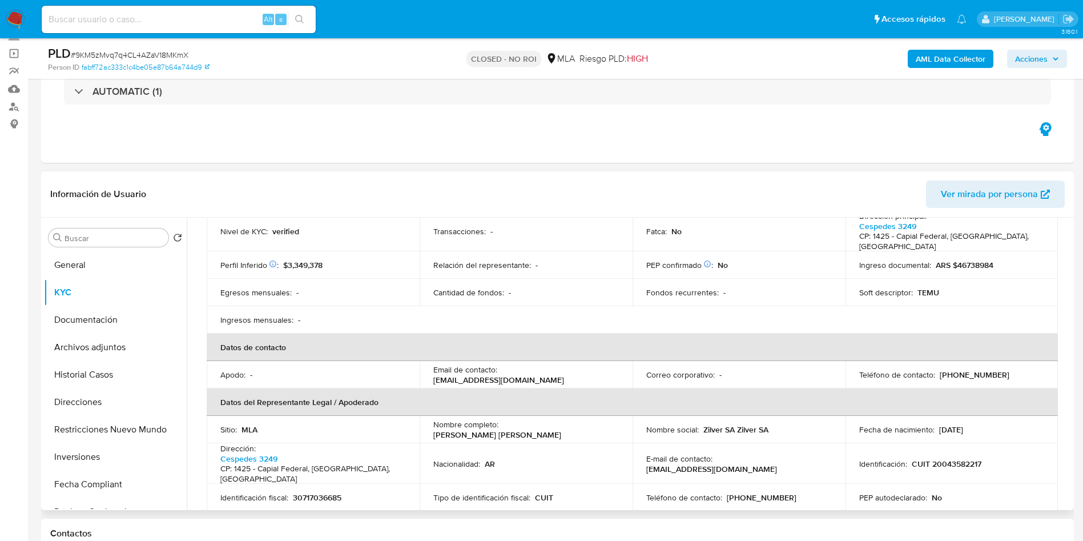
scroll to position [171, 0]
click at [315, 493] on p "30717036685" at bounding box center [317, 497] width 49 height 10
copy p "30717036685"
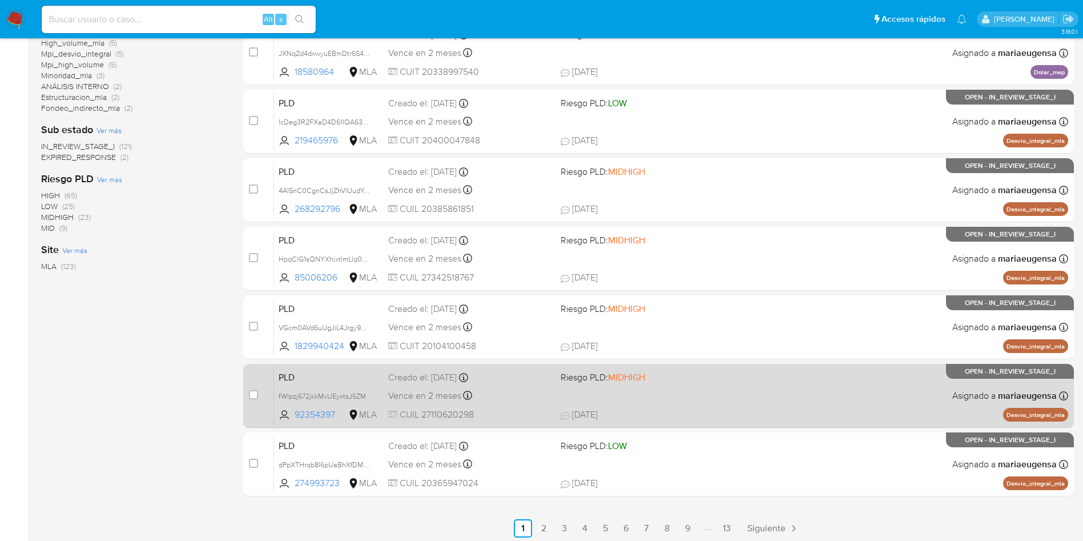
scroll to position [402, 0]
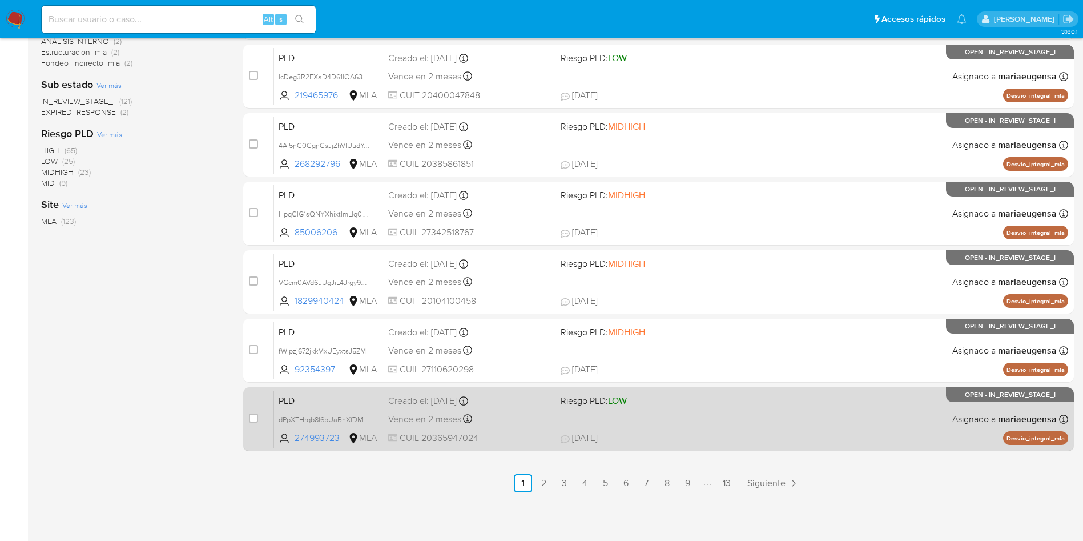
click at [339, 402] on span "PLD" at bounding box center [329, 399] width 100 height 15
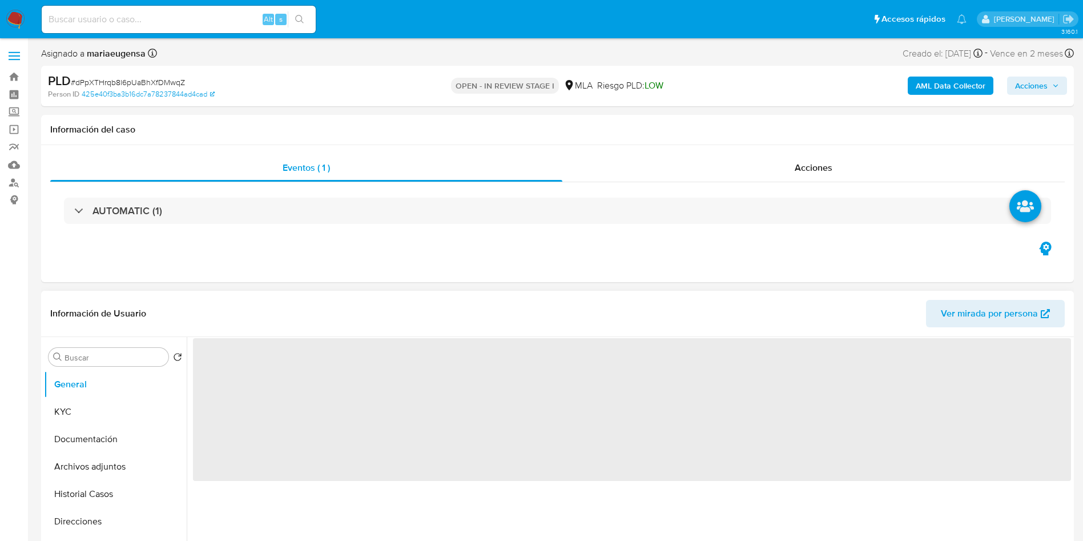
select select "10"
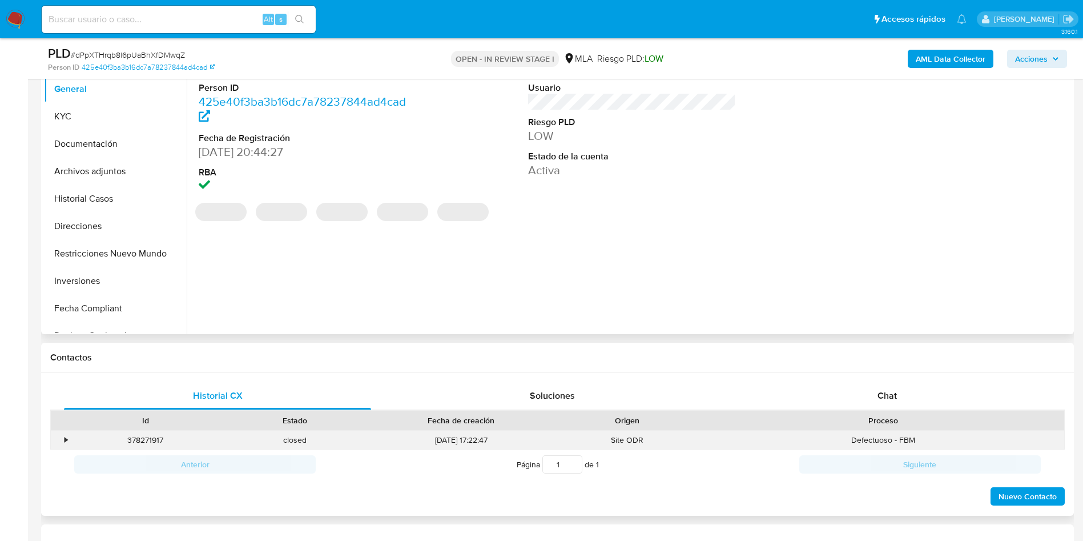
scroll to position [257, 0]
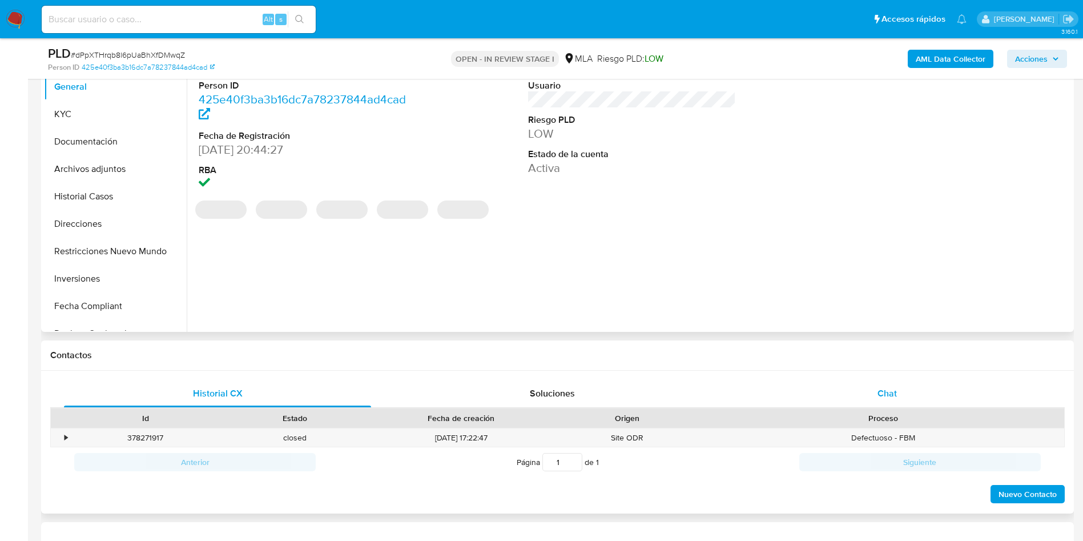
click at [900, 384] on div "Chat" at bounding box center [887, 393] width 307 height 27
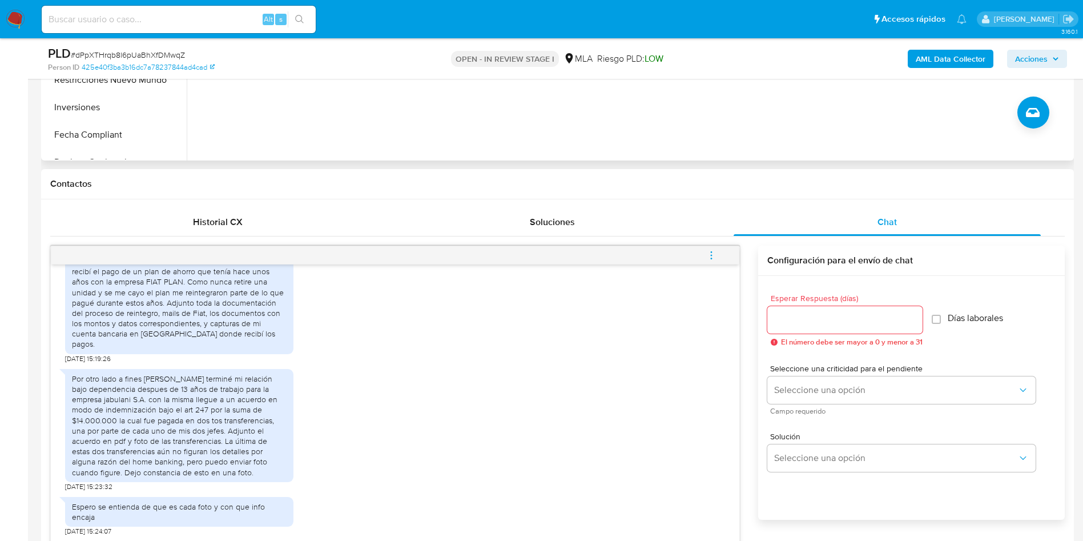
scroll to position [0, 0]
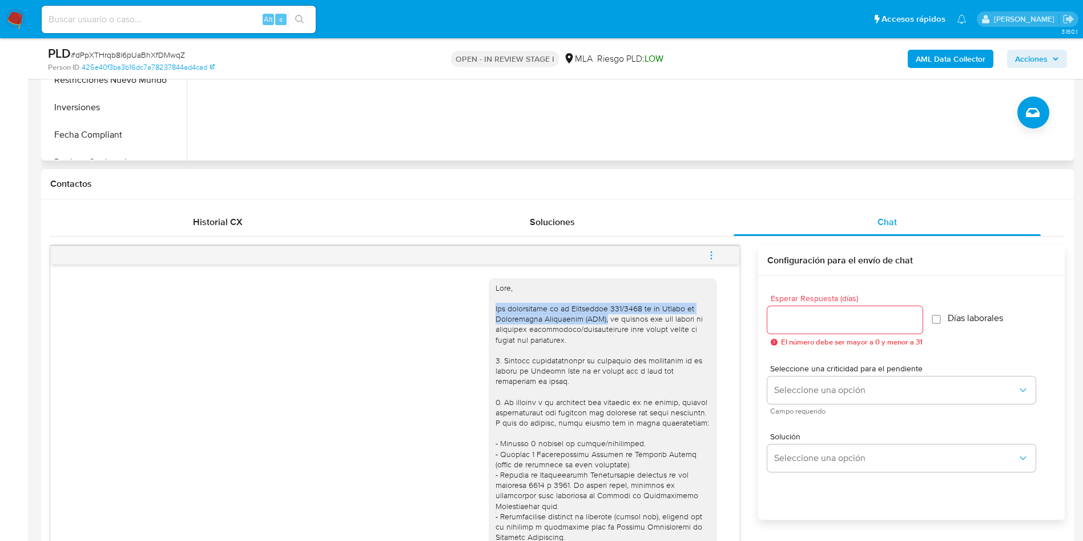
drag, startPoint x: 482, startPoint y: 305, endPoint x: 579, endPoint y: 321, distance: 98.4
copy div "Por disposición de la Resolución 200/2024 de la Unidad de Información Financier…"
